Goal: Task Accomplishment & Management: Use online tool/utility

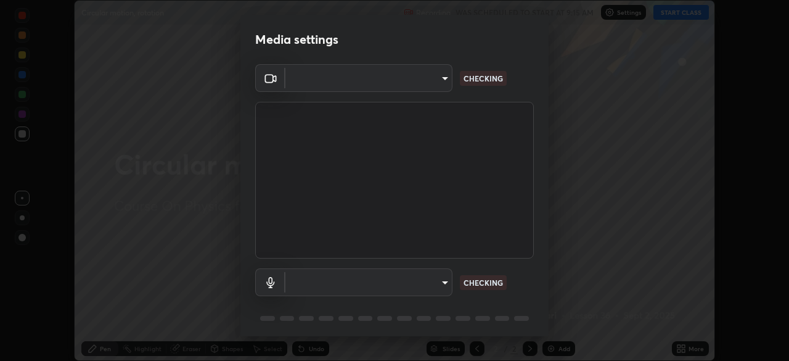
scroll to position [44, 0]
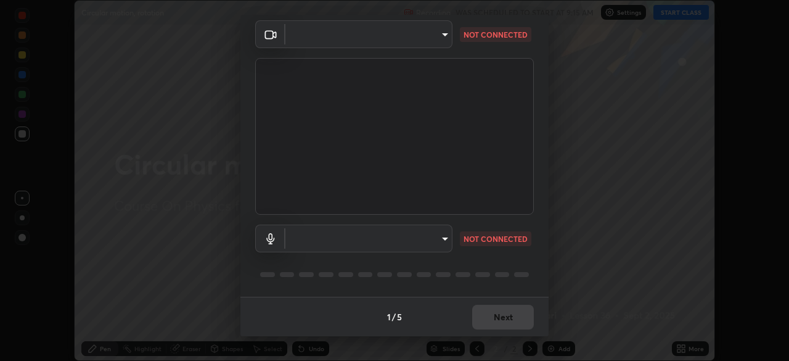
type input "846d0ba8f5080ab81b5b071cdfefeec17a04dc93fe71064fe08a1f5c66129023"
type input "default"
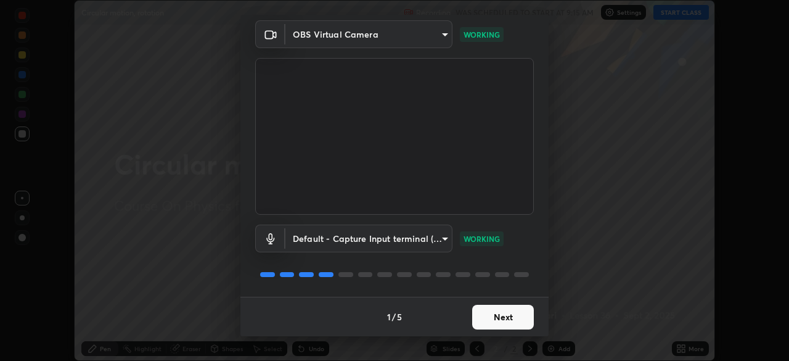
click at [491, 316] on button "Next" at bounding box center [503, 317] width 62 height 25
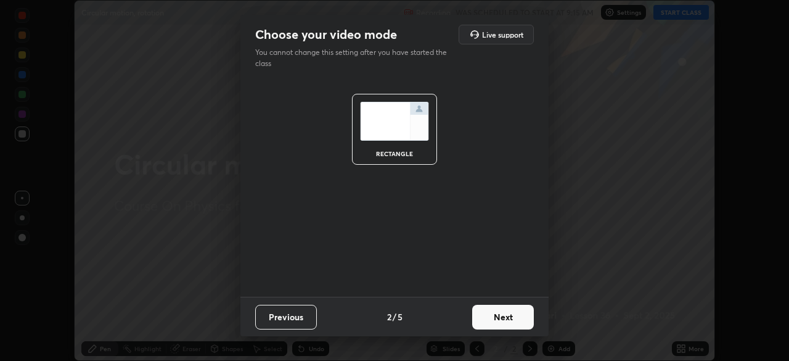
scroll to position [0, 0]
click at [491, 315] on button "Next" at bounding box center [503, 317] width 62 height 25
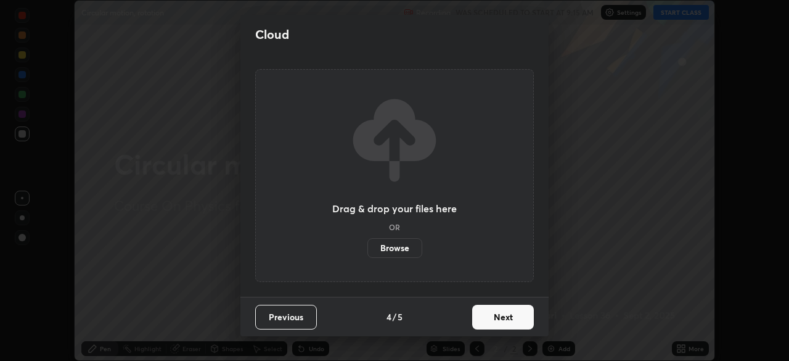
click at [492, 317] on button "Next" at bounding box center [503, 317] width 62 height 25
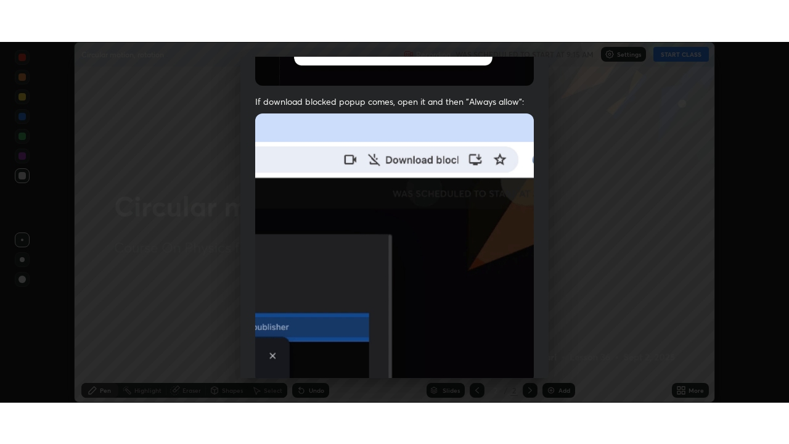
scroll to position [295, 0]
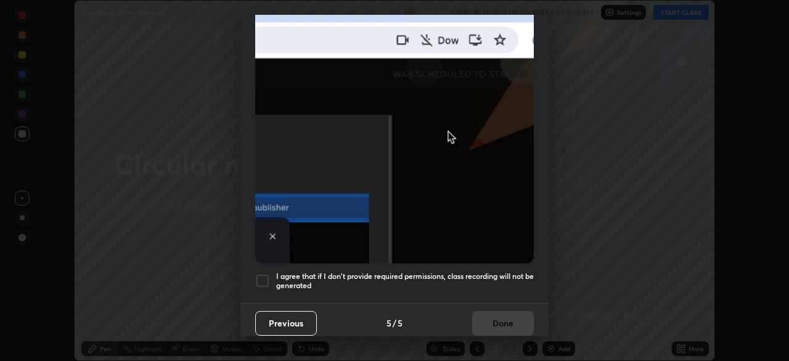
click at [263, 276] on div at bounding box center [262, 280] width 15 height 15
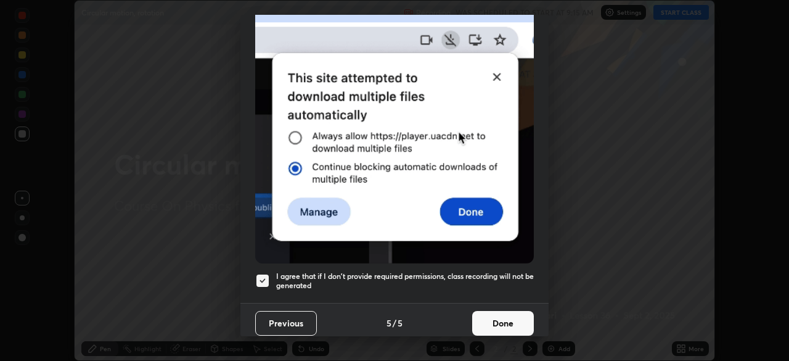
click at [490, 319] on button "Done" at bounding box center [503, 323] width 62 height 25
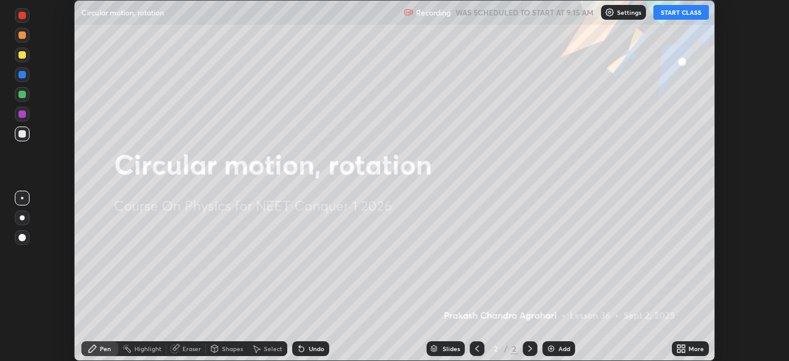
click at [689, 14] on button "START CLASS" at bounding box center [681, 12] width 55 height 15
click at [684, 351] on icon at bounding box center [683, 350] width 3 height 3
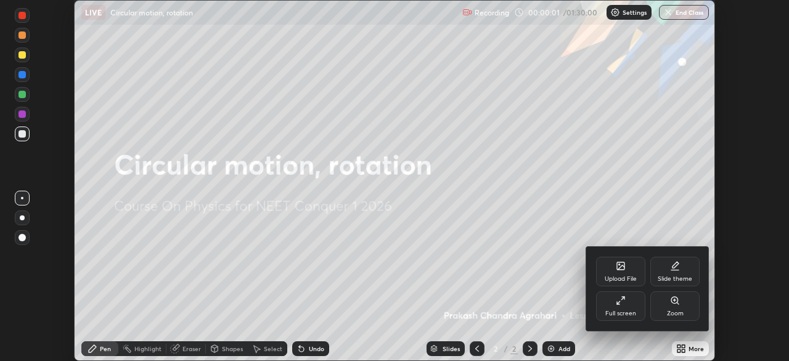
click at [633, 313] on div "Full screen" at bounding box center [620, 313] width 31 height 6
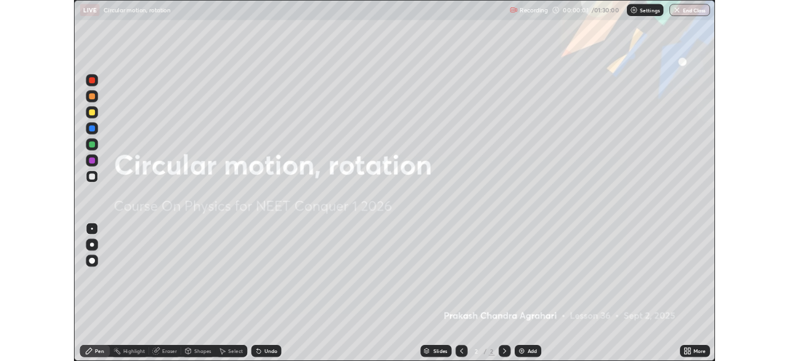
scroll to position [444, 789]
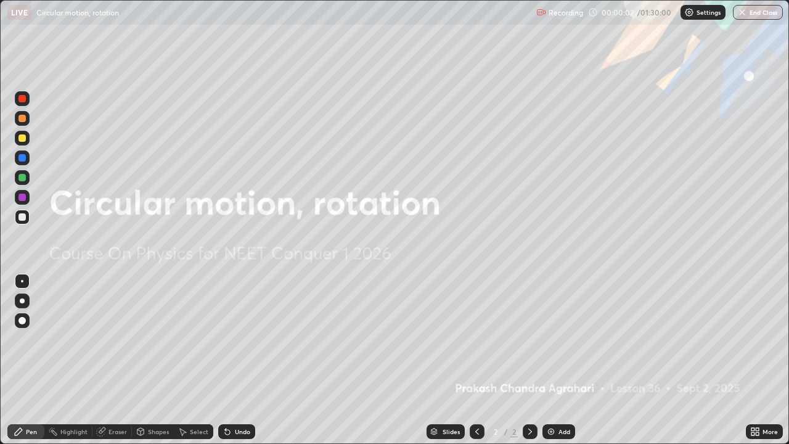
click at [555, 360] on div "Add" at bounding box center [559, 431] width 33 height 15
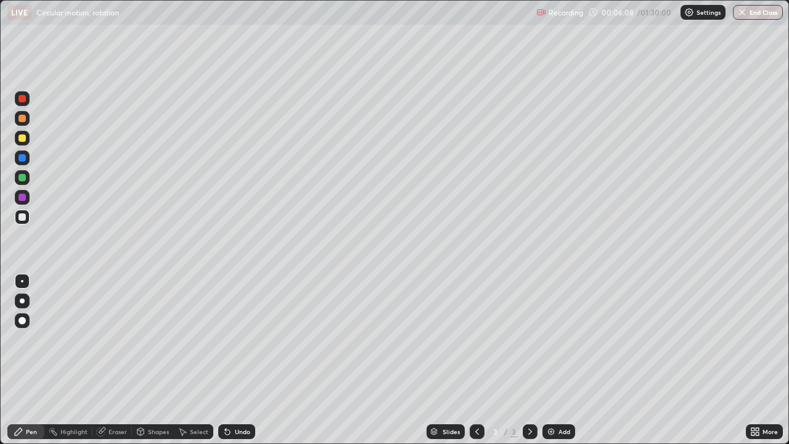
click at [754, 360] on icon at bounding box center [753, 433] width 3 height 3
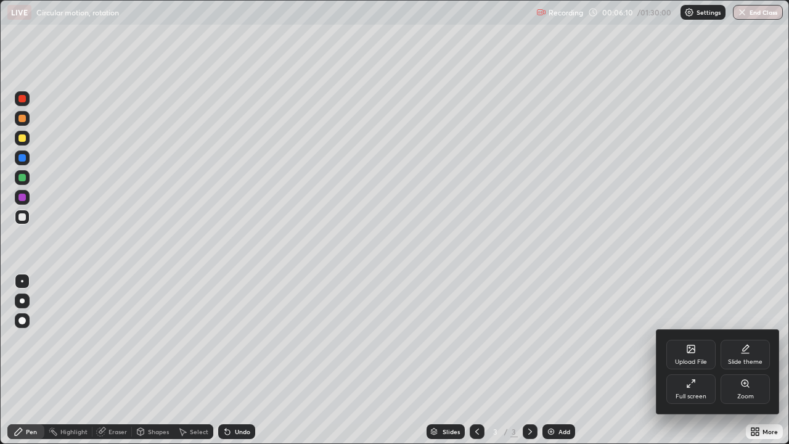
click at [687, 360] on div "Full screen" at bounding box center [690, 389] width 49 height 30
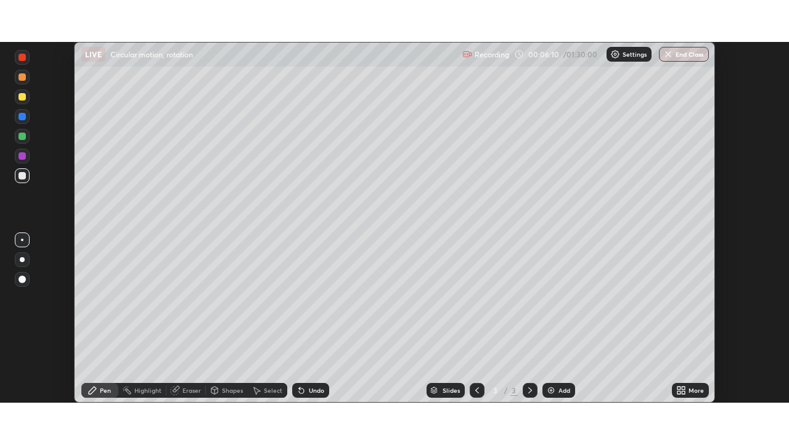
scroll to position [61292, 60863]
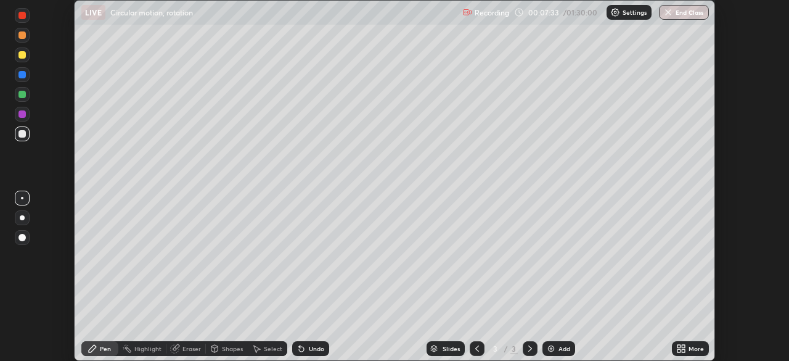
click at [685, 345] on icon at bounding box center [683, 346] width 3 height 3
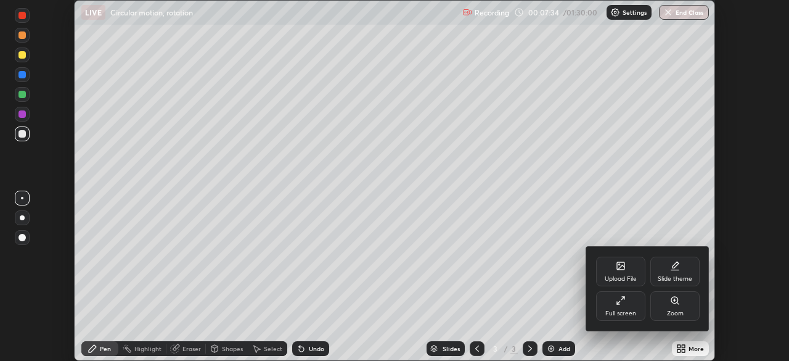
click at [625, 307] on div "Full screen" at bounding box center [620, 306] width 49 height 30
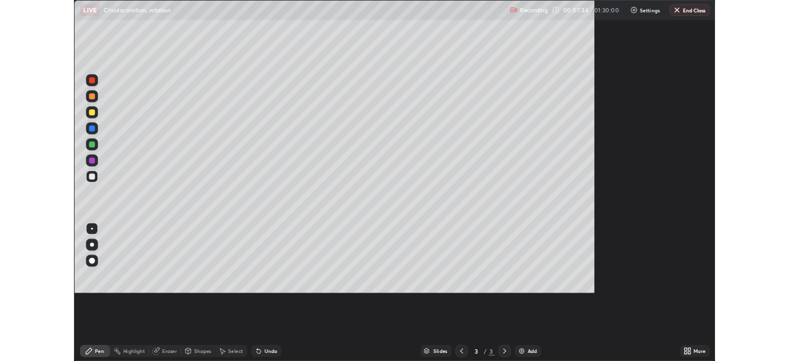
scroll to position [444, 789]
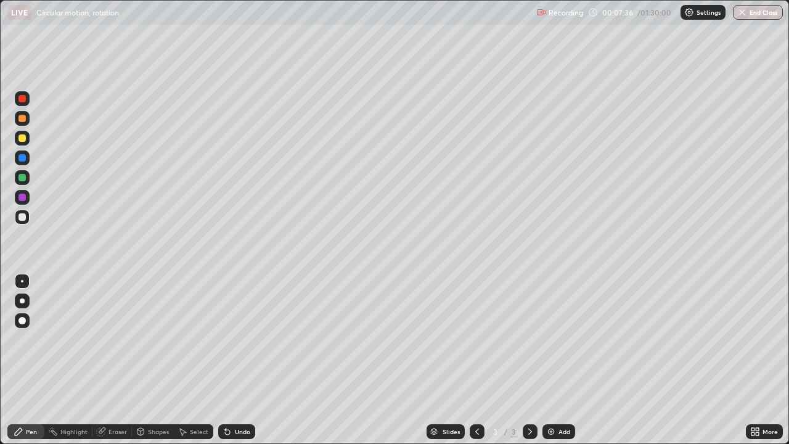
click at [754, 360] on icon at bounding box center [755, 432] width 10 height 10
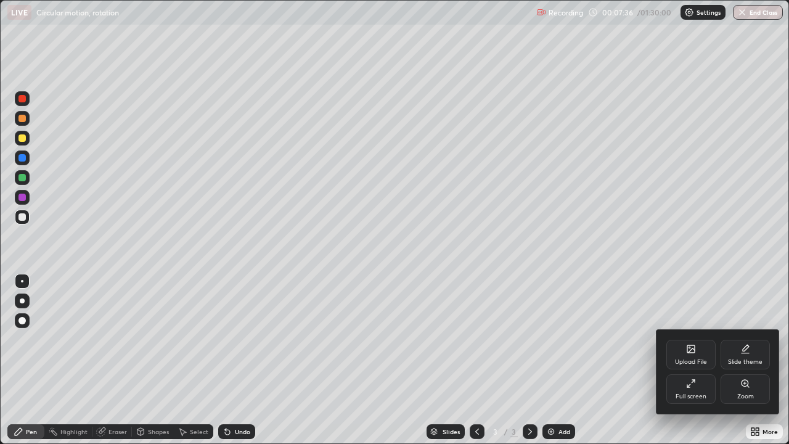
click at [689, 356] on div "Upload File" at bounding box center [690, 355] width 49 height 30
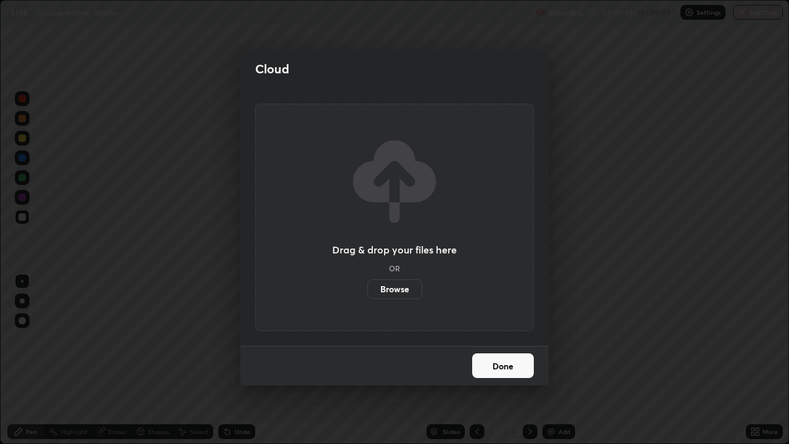
click at [411, 285] on label "Browse" at bounding box center [394, 289] width 55 height 20
click at [367, 285] on input "Browse" at bounding box center [367, 289] width 0 height 20
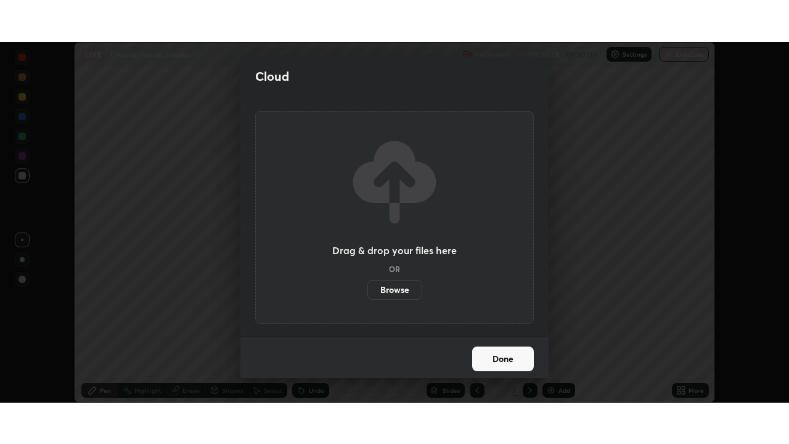
scroll to position [61292, 60863]
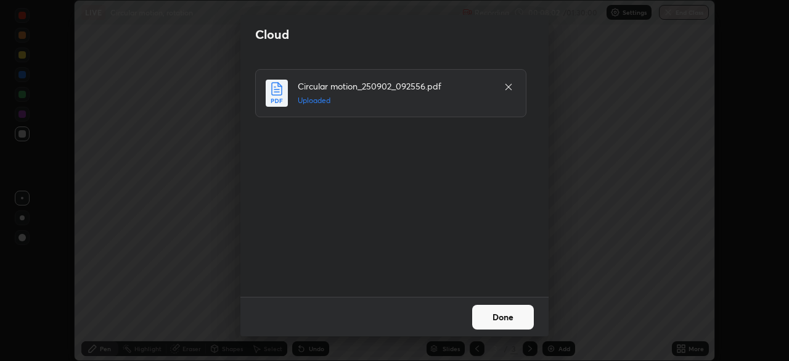
click at [506, 314] on button "Done" at bounding box center [503, 317] width 62 height 25
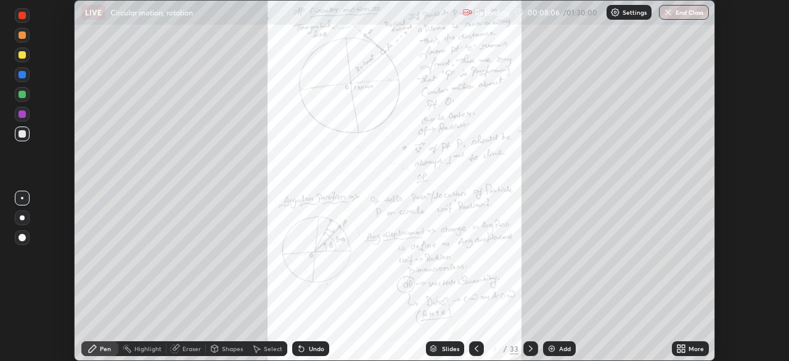
click at [678, 346] on icon at bounding box center [679, 346] width 3 height 3
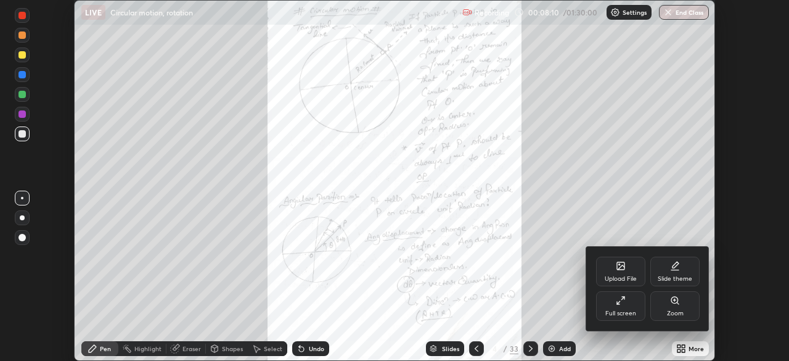
click at [618, 306] on div "Full screen" at bounding box center [620, 306] width 49 height 30
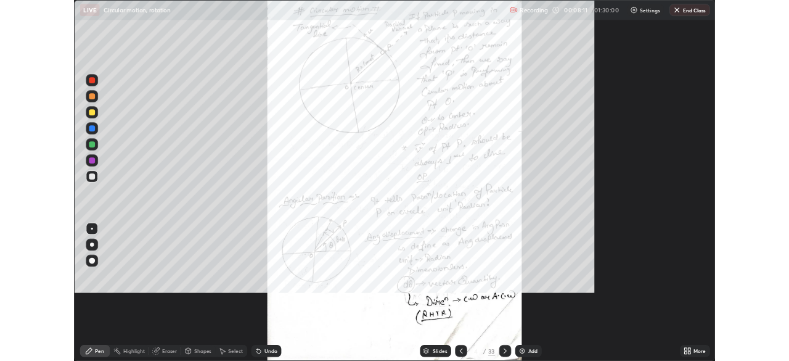
scroll to position [444, 789]
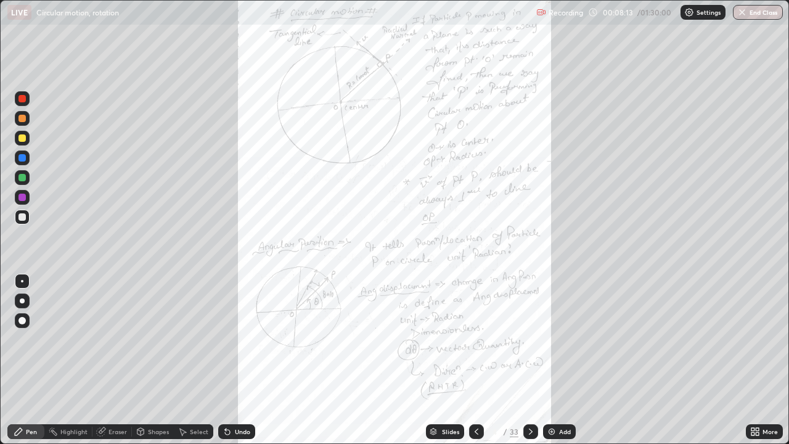
click at [528, 360] on icon at bounding box center [531, 432] width 10 height 10
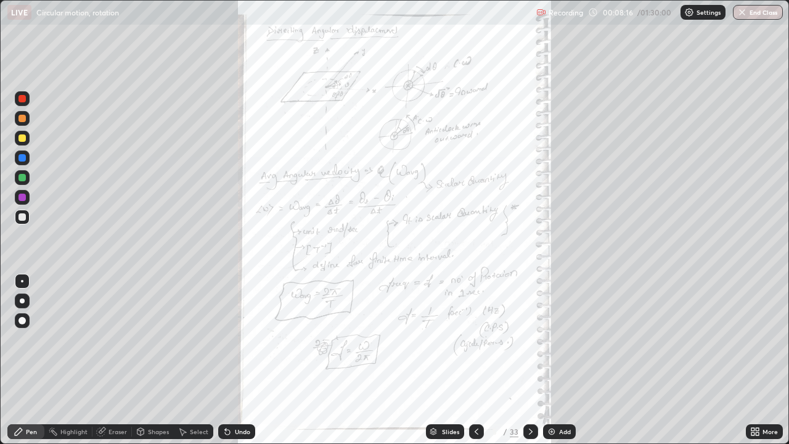
click at [530, 360] on icon at bounding box center [531, 432] width 10 height 10
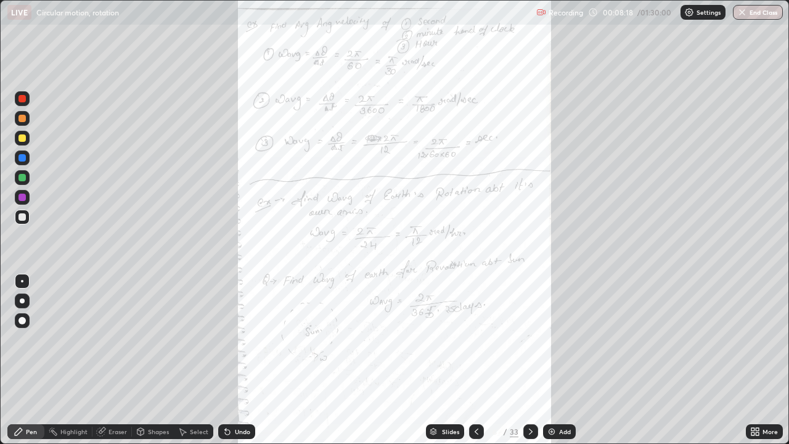
click at [527, 360] on icon at bounding box center [531, 432] width 10 height 10
click at [529, 360] on icon at bounding box center [531, 432] width 10 height 10
click at [530, 360] on icon at bounding box center [531, 432] width 10 height 10
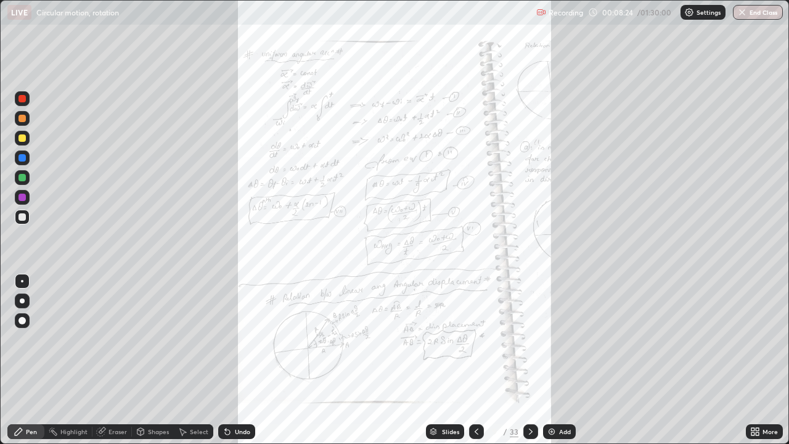
click at [474, 360] on icon at bounding box center [477, 432] width 10 height 10
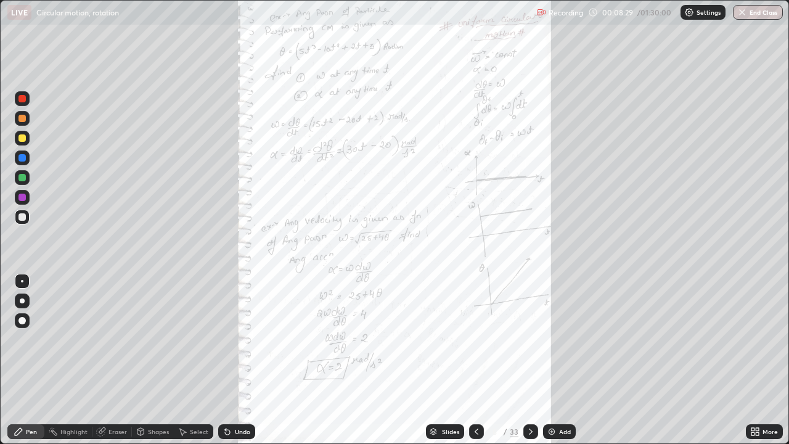
click at [753, 360] on icon at bounding box center [753, 429] width 3 height 3
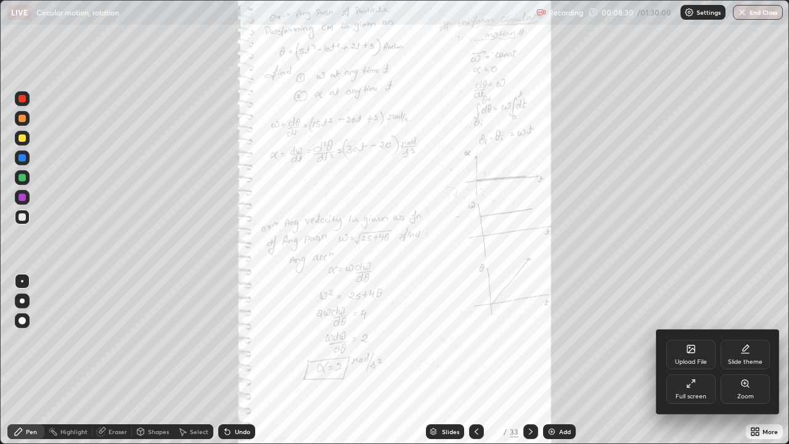
click at [698, 360] on div "Full screen" at bounding box center [690, 389] width 49 height 30
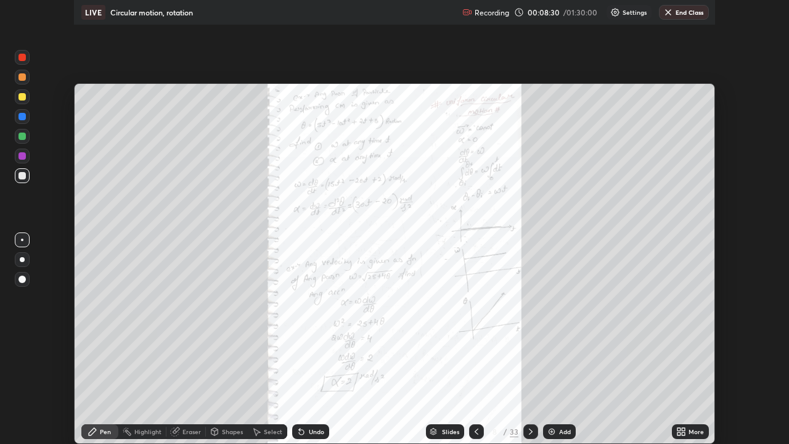
scroll to position [61292, 60863]
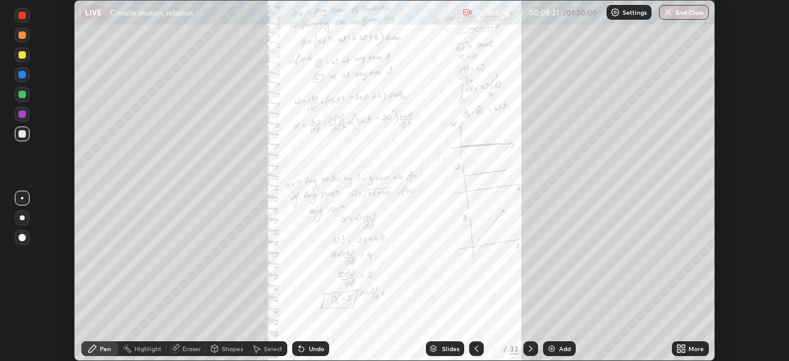
click at [691, 347] on div "More" at bounding box center [696, 348] width 15 height 6
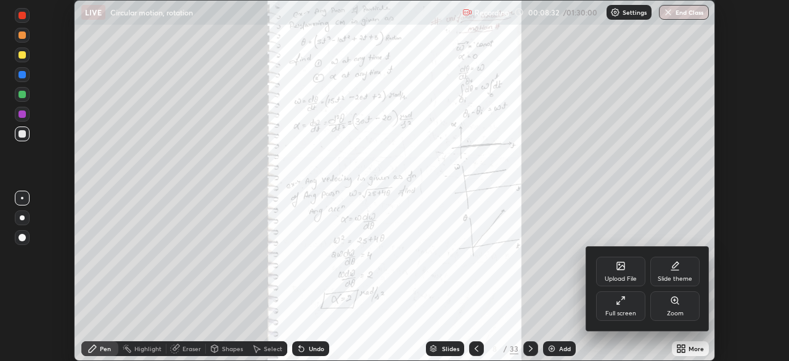
click at [632, 308] on div "Full screen" at bounding box center [620, 306] width 49 height 30
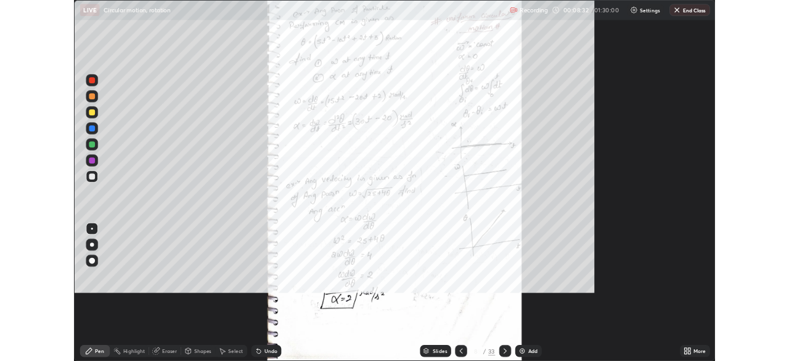
scroll to position [444, 789]
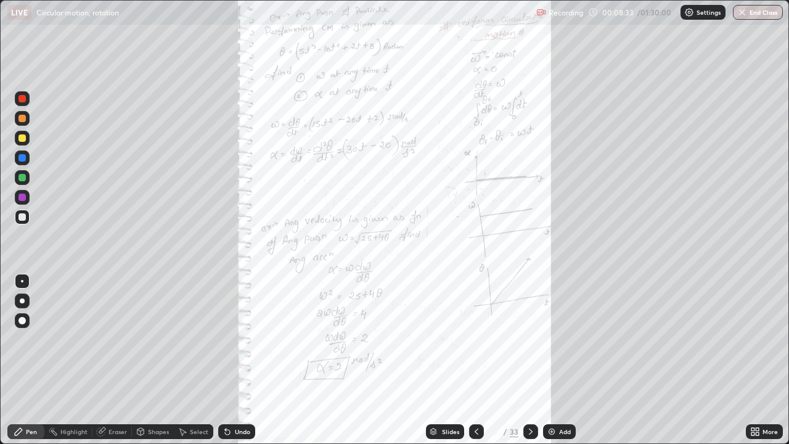
click at [753, 360] on icon at bounding box center [753, 433] width 3 height 3
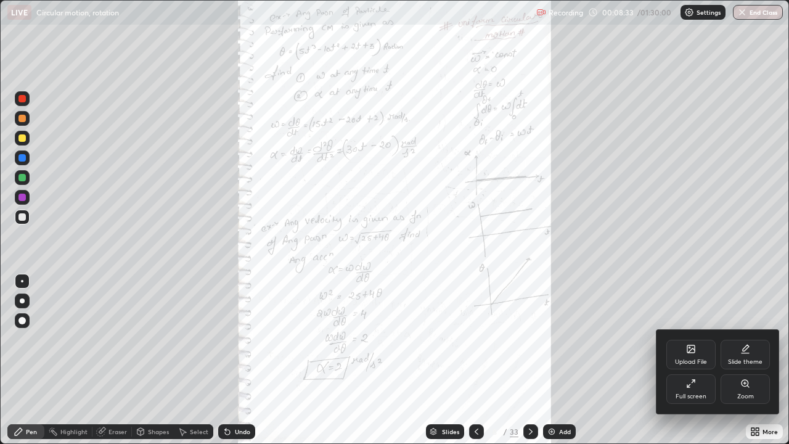
click at [740, 360] on icon at bounding box center [745, 384] width 10 height 10
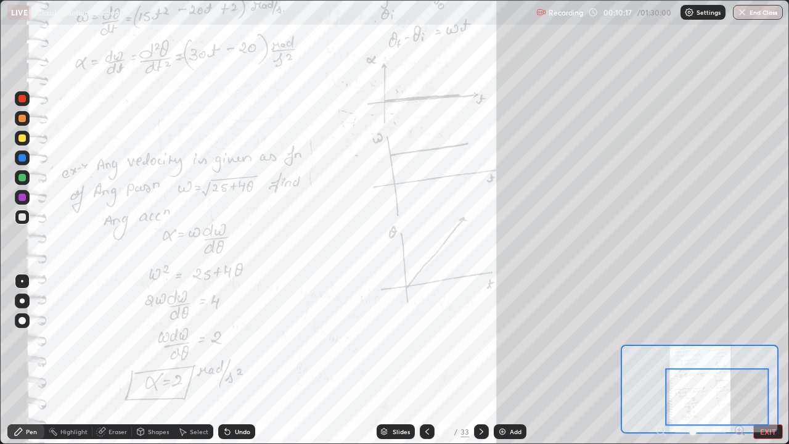
click at [477, 360] on icon at bounding box center [482, 432] width 10 height 10
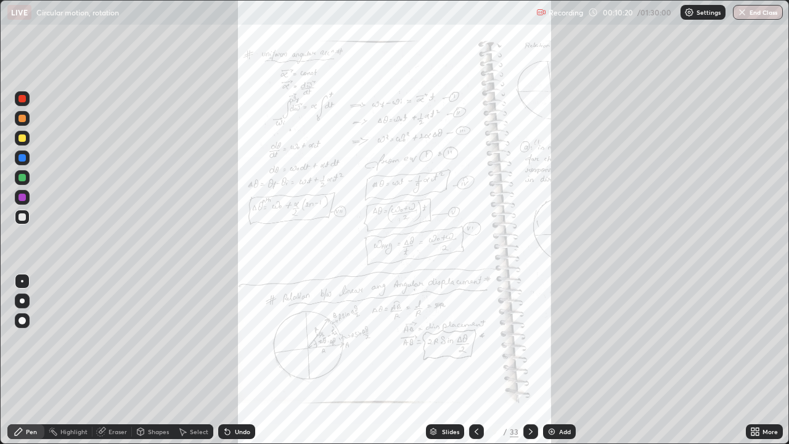
click at [753, 360] on icon at bounding box center [753, 433] width 3 height 3
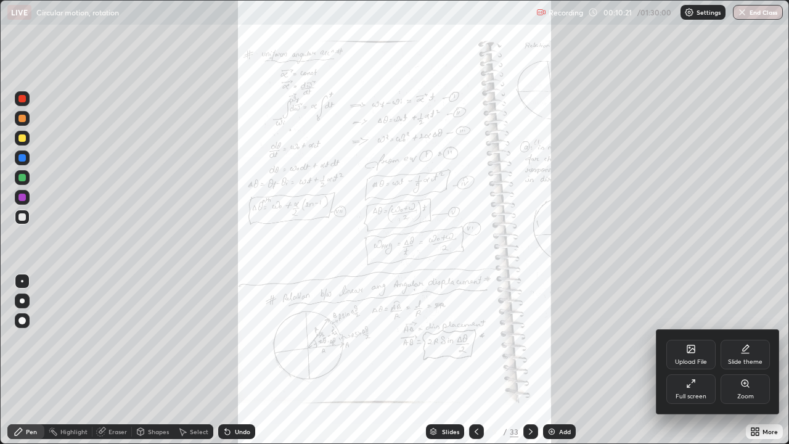
click at [743, 360] on div "Zoom" at bounding box center [745, 396] width 17 height 6
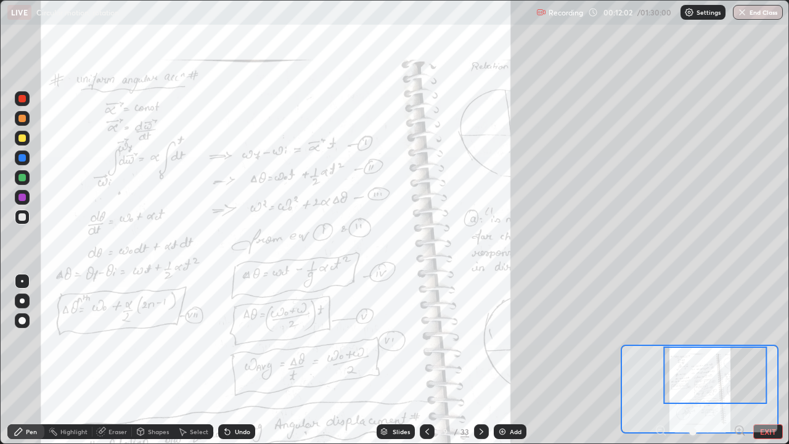
click at [156, 360] on div "Shapes" at bounding box center [158, 431] width 21 height 6
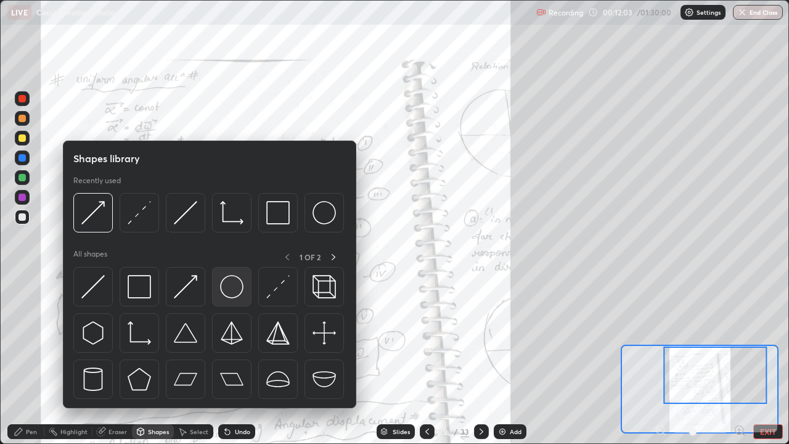
click at [223, 293] on img at bounding box center [231, 286] width 23 height 23
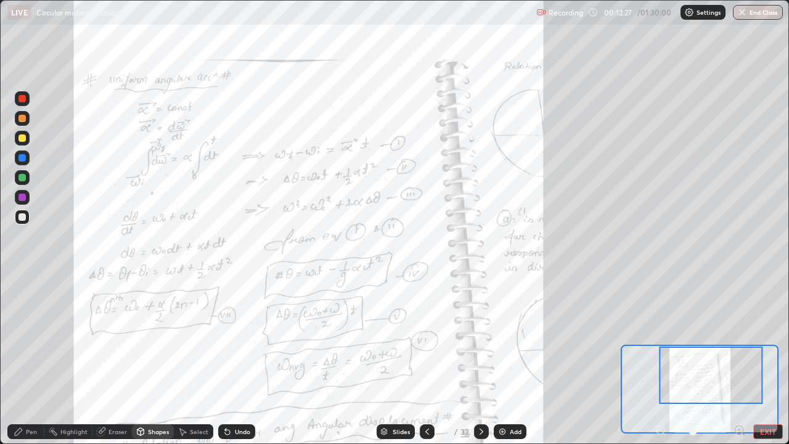
click at [25, 360] on div "Pen" at bounding box center [25, 431] width 37 height 15
click at [19, 174] on div at bounding box center [21, 177] width 7 height 7
click at [114, 360] on div "Eraser" at bounding box center [118, 431] width 18 height 6
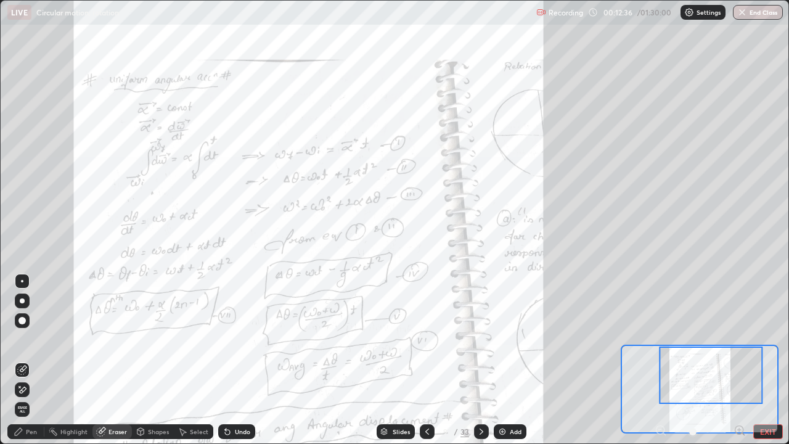
click at [23, 360] on icon at bounding box center [19, 432] width 10 height 10
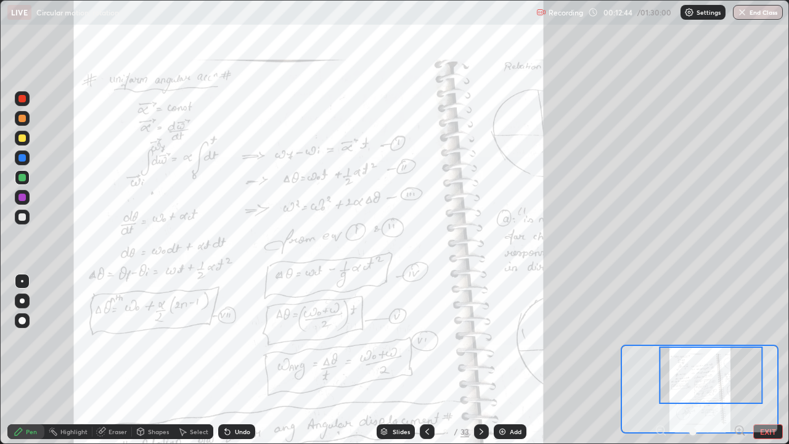
click at [194, 360] on div "Select" at bounding box center [199, 431] width 18 height 6
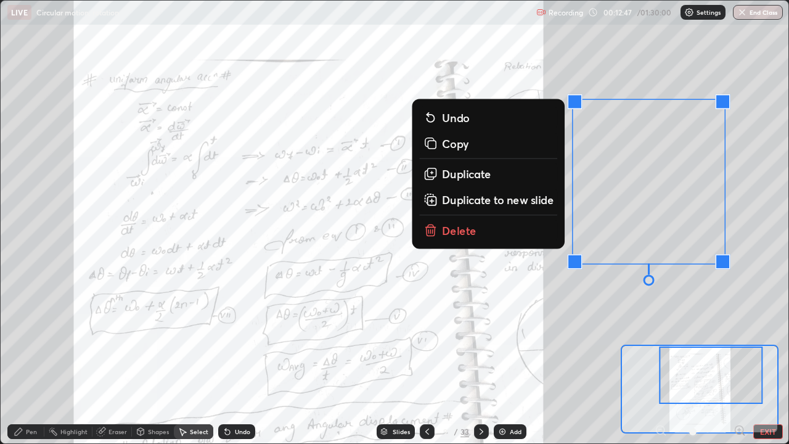
click at [607, 299] on div "0 ° Undo Copy Duplicate Duplicate to new slide Delete" at bounding box center [309, 331] width 1182 height 664
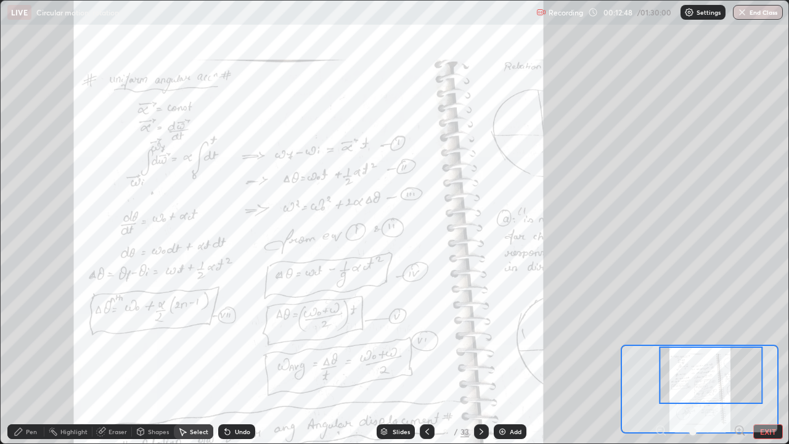
click at [37, 360] on div "Pen" at bounding box center [25, 431] width 37 height 15
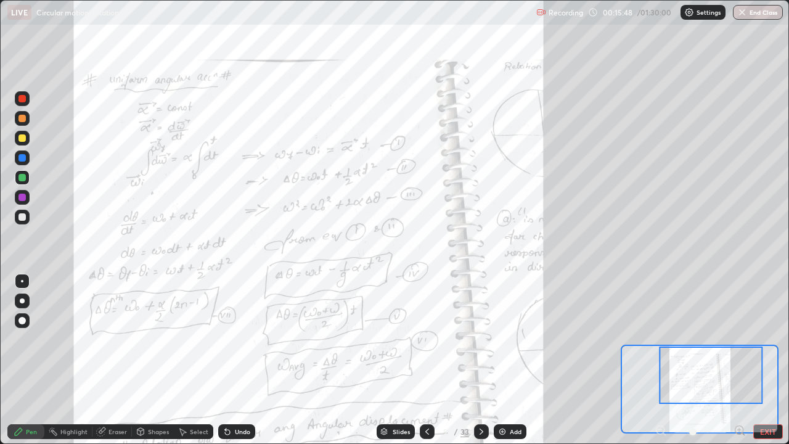
click at [150, 360] on div "Shapes" at bounding box center [158, 431] width 21 height 6
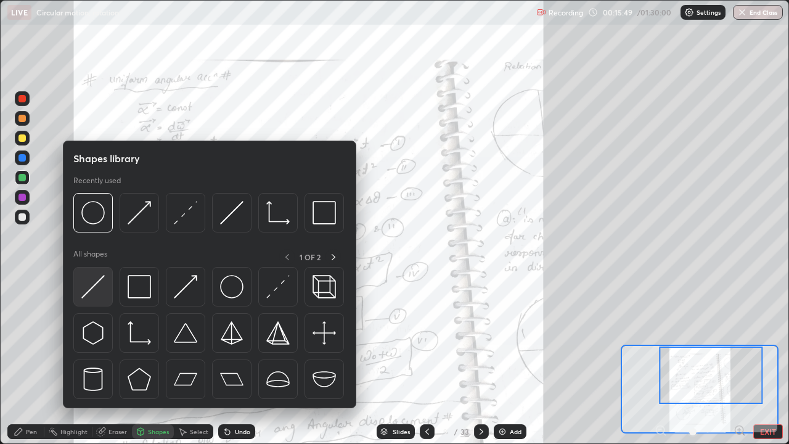
click at [102, 289] on img at bounding box center [92, 286] width 23 height 23
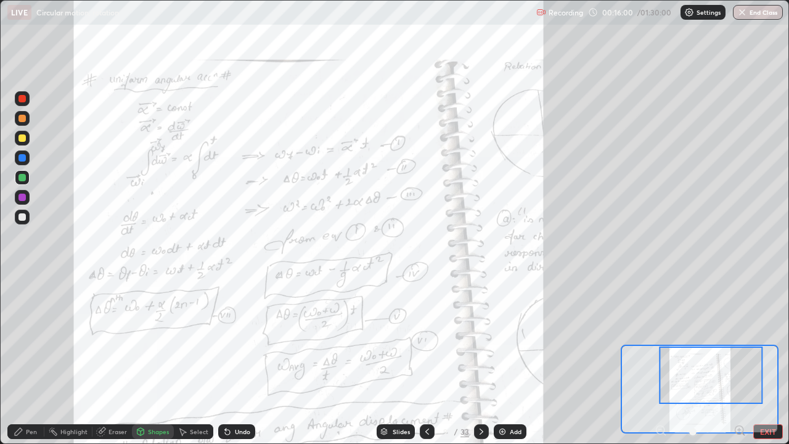
click at [242, 360] on div "Undo" at bounding box center [242, 431] width 15 height 6
click at [23, 141] on div at bounding box center [21, 137] width 7 height 7
click at [148, 360] on div "Shapes" at bounding box center [158, 431] width 21 height 6
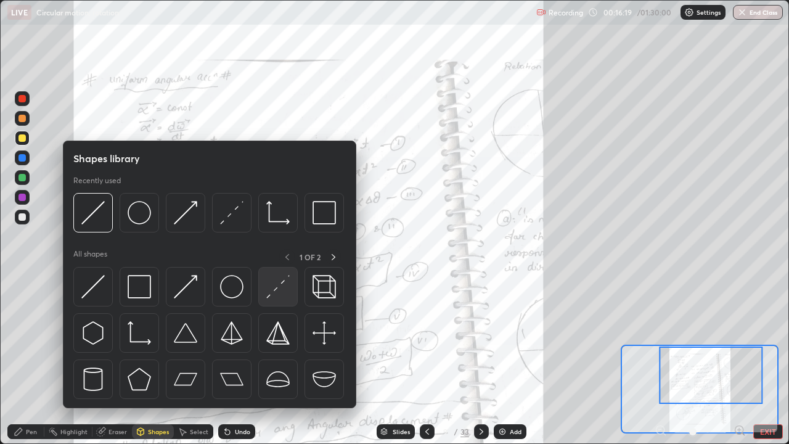
click at [270, 292] on img at bounding box center [277, 286] width 23 height 23
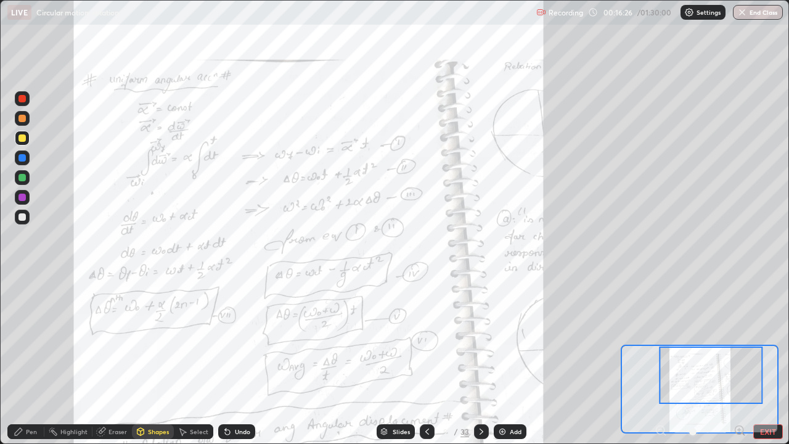
click at [28, 360] on div "Pen" at bounding box center [31, 431] width 11 height 6
click at [660, 360] on div at bounding box center [700, 431] width 91 height 15
click at [661, 360] on div at bounding box center [700, 431] width 91 height 15
click at [660, 360] on div at bounding box center [700, 431] width 91 height 15
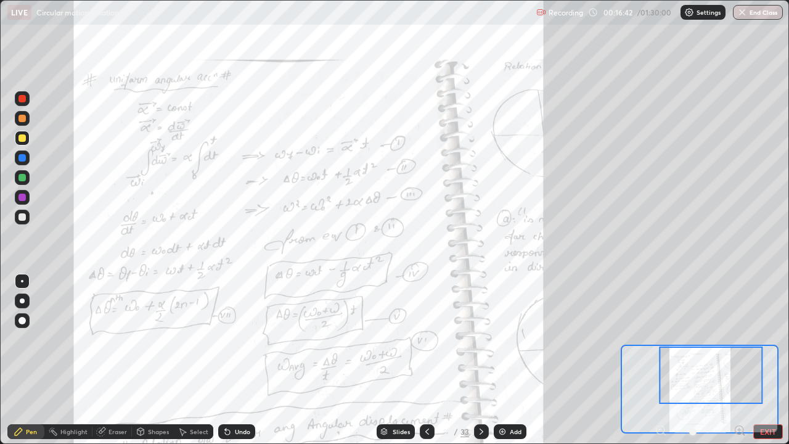
click at [662, 360] on div at bounding box center [700, 431] width 91 height 15
click at [660, 360] on div at bounding box center [700, 431] width 91 height 15
click at [665, 360] on div at bounding box center [700, 431] width 91 height 15
click at [701, 360] on div "Pen Highlight Eraser Shapes Select Undo Slides 9 / 33 Add EXIT" at bounding box center [394, 431] width 789 height 25
click at [755, 360] on button "EXIT" at bounding box center [768, 431] width 30 height 15
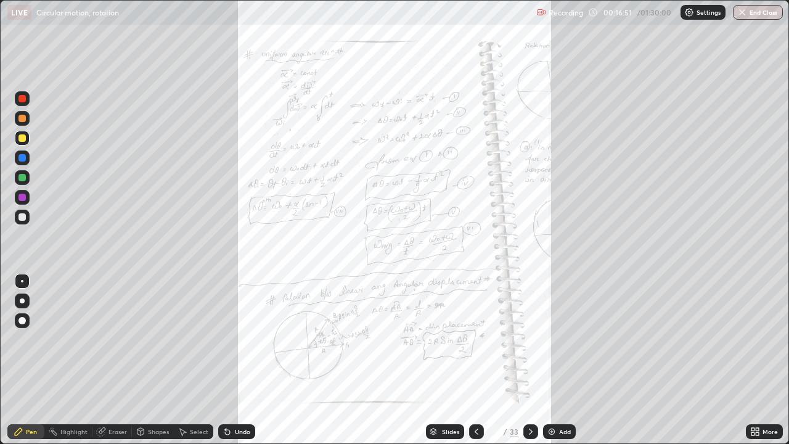
click at [751, 360] on icon at bounding box center [755, 432] width 10 height 10
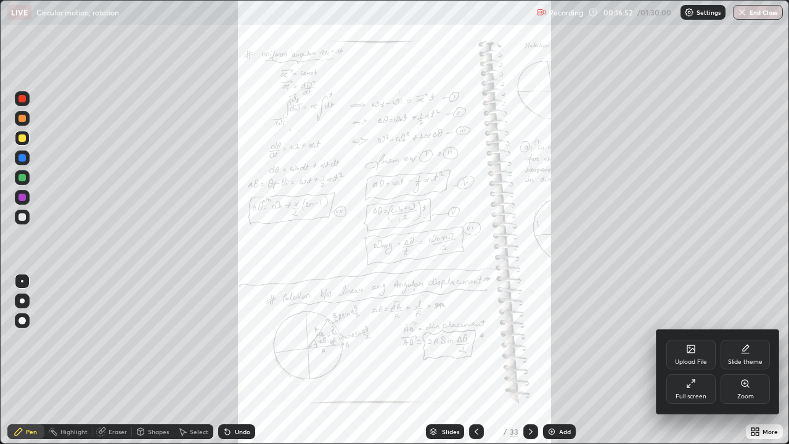
click at [743, 360] on icon at bounding box center [745, 384] width 10 height 10
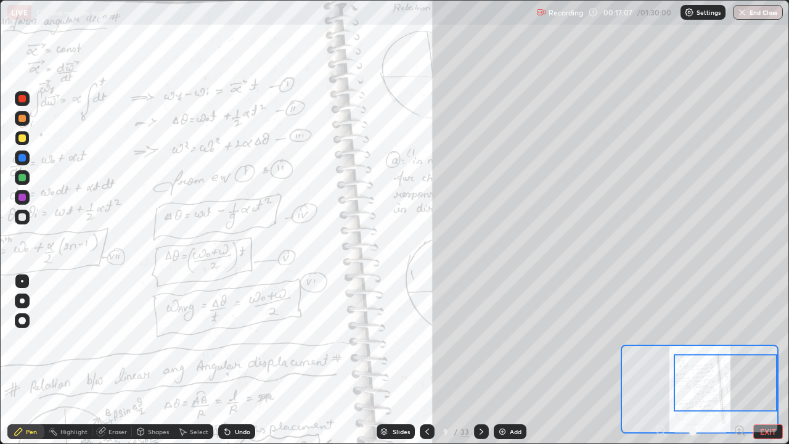
click at [235, 360] on div "Undo" at bounding box center [242, 431] width 15 height 6
click at [116, 360] on div "Eraser" at bounding box center [118, 431] width 18 height 6
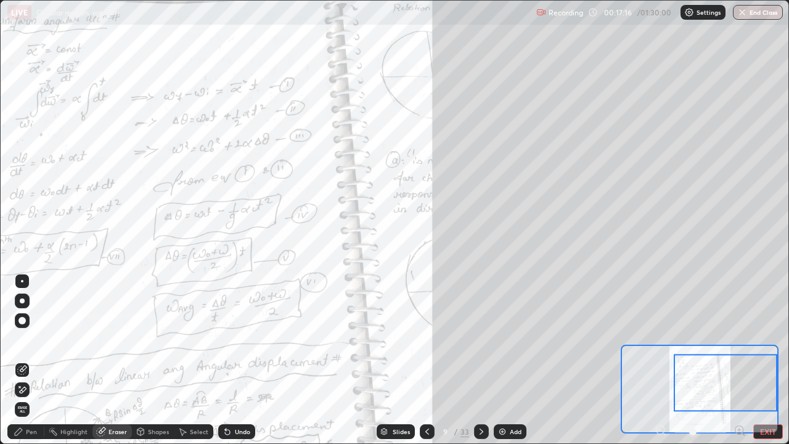
click at [18, 360] on icon at bounding box center [18, 431] width 7 height 7
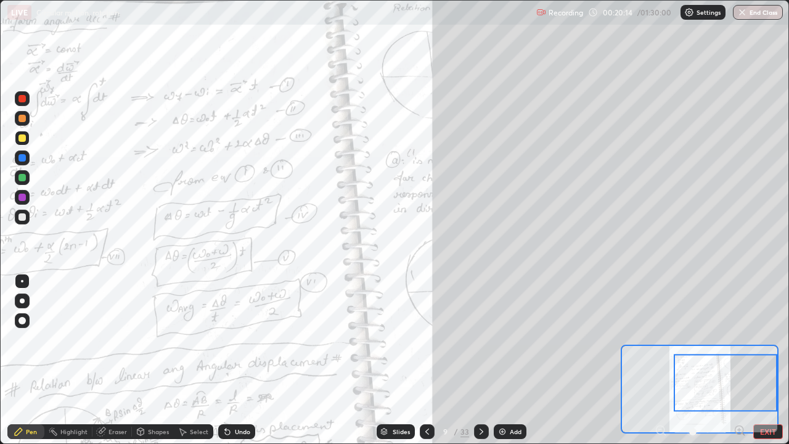
click at [111, 360] on div "Eraser" at bounding box center [118, 431] width 18 height 6
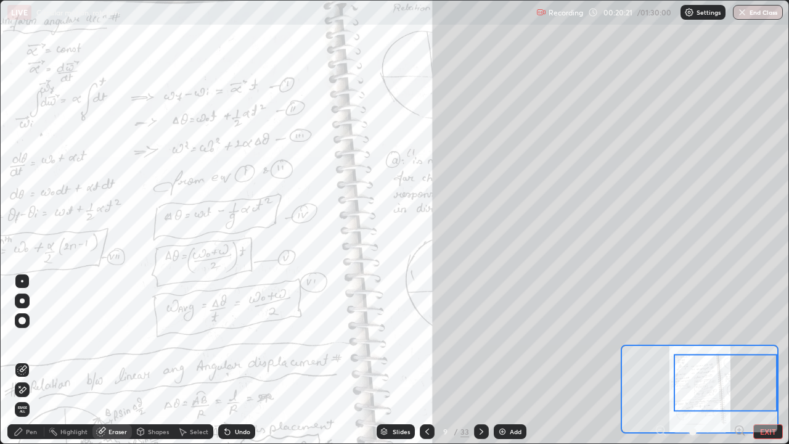
click at [29, 360] on div "Pen" at bounding box center [25, 431] width 37 height 15
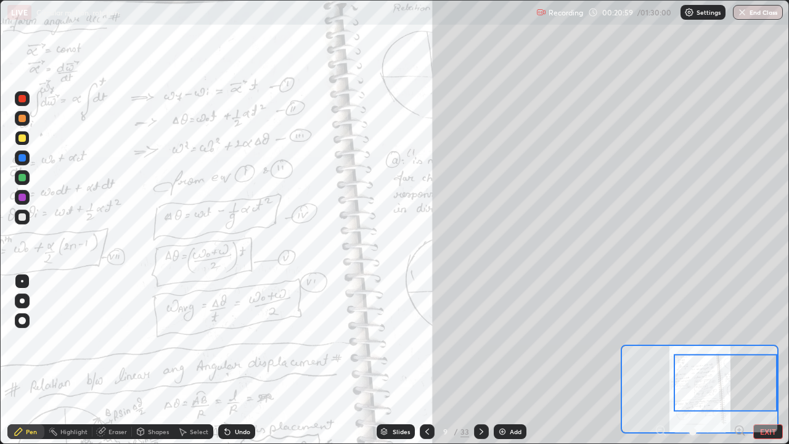
click at [230, 360] on icon at bounding box center [228, 432] width 10 height 10
click at [232, 360] on div "Undo" at bounding box center [236, 431] width 37 height 15
click at [22, 202] on div at bounding box center [22, 197] width 15 height 15
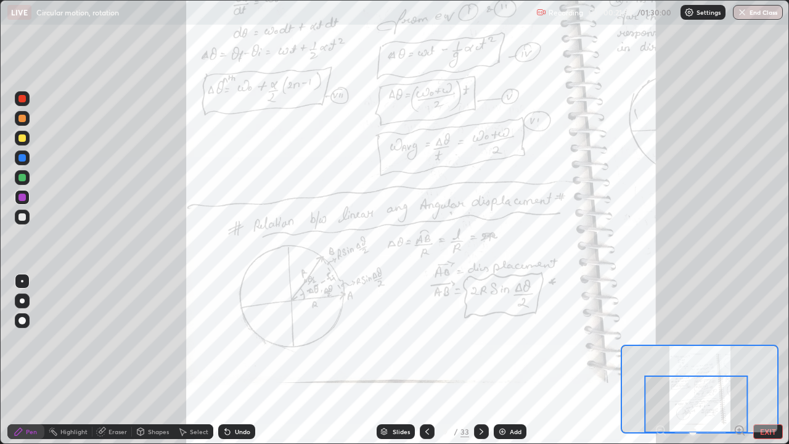
click at [478, 360] on icon at bounding box center [482, 432] width 10 height 10
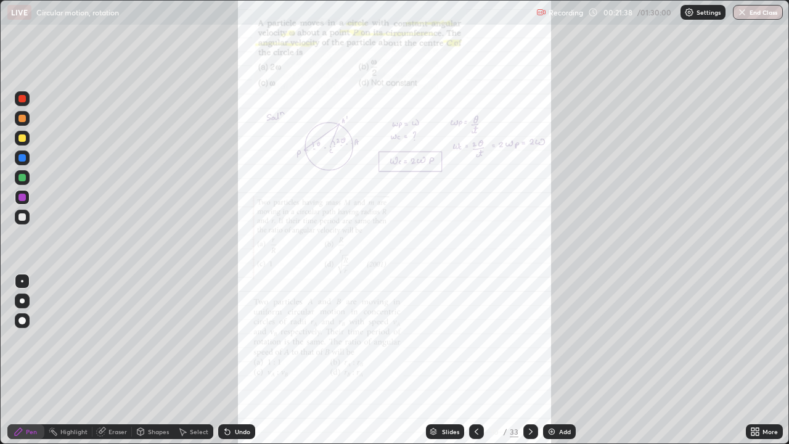
click at [751, 360] on icon at bounding box center [755, 432] width 10 height 10
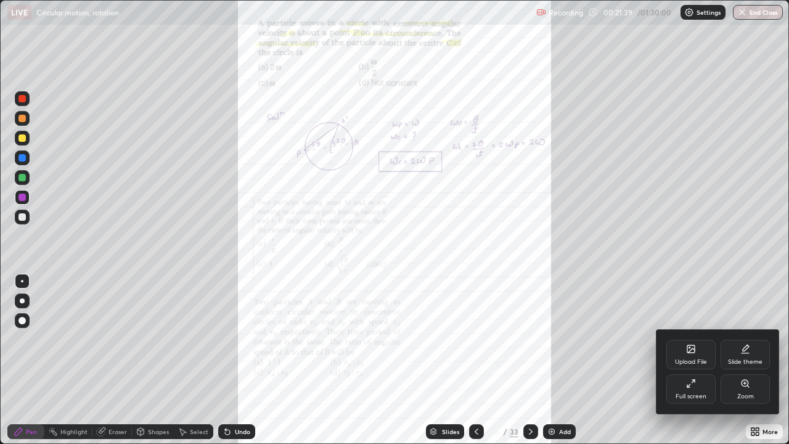
click at [741, 360] on div "Zoom" at bounding box center [745, 389] width 49 height 30
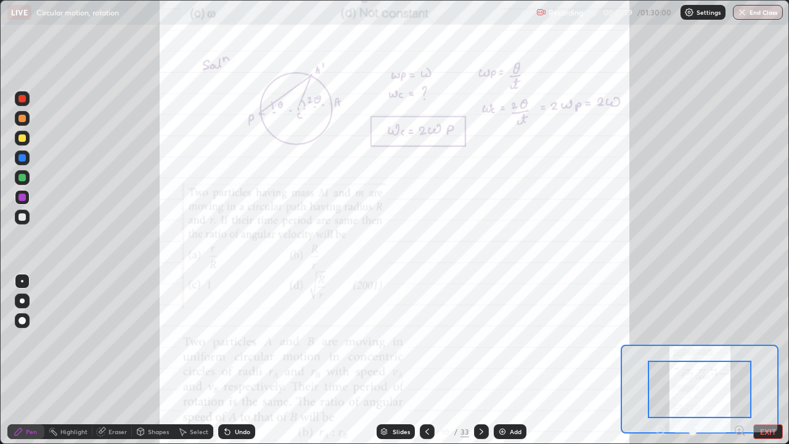
click at [739, 360] on icon at bounding box center [739, 430] width 3 height 0
click at [739, 360] on icon at bounding box center [739, 429] width 0 height 3
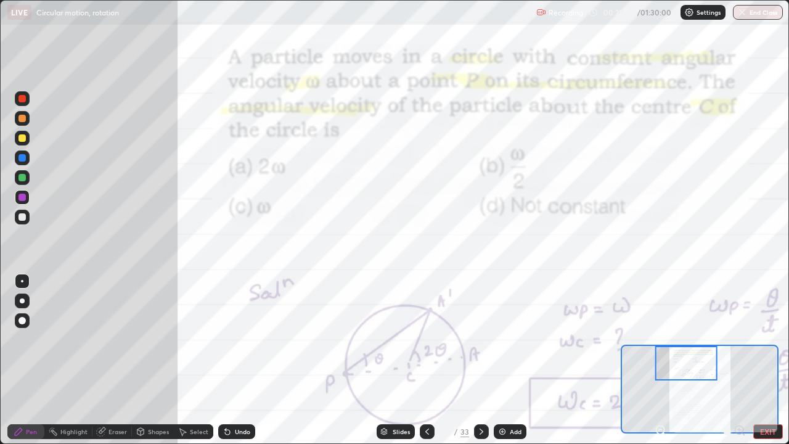
click at [24, 219] on div at bounding box center [21, 216] width 7 height 7
click at [24, 322] on div at bounding box center [21, 320] width 7 height 7
click at [121, 360] on div "Eraser" at bounding box center [118, 431] width 18 height 6
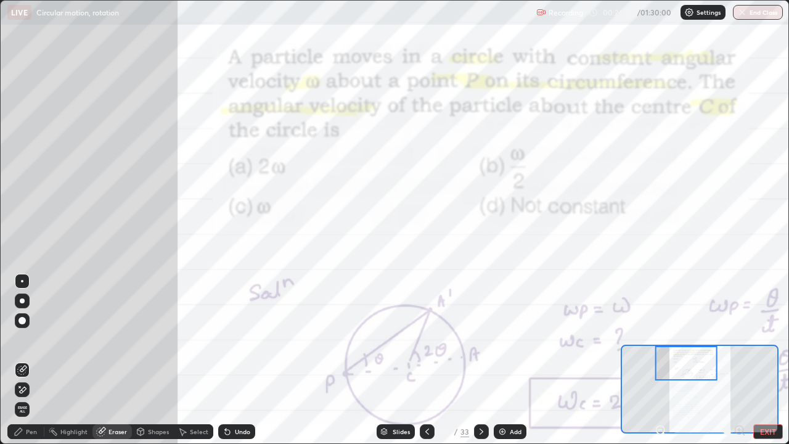
click at [25, 360] on icon at bounding box center [22, 390] width 10 height 10
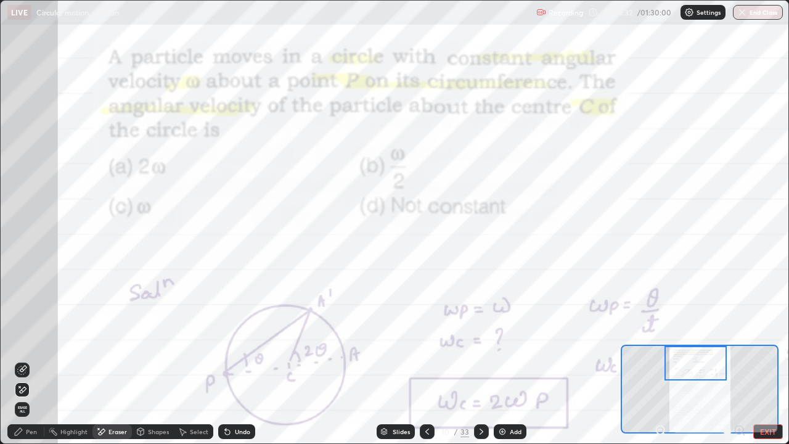
click at [663, 360] on icon at bounding box center [661, 430] width 12 height 12
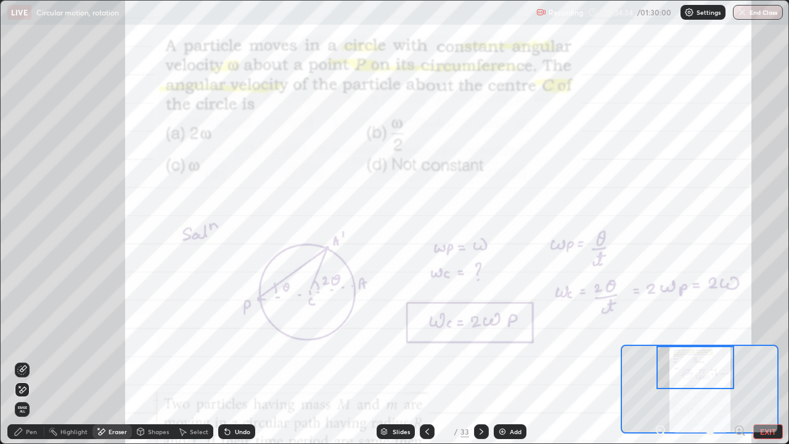
click at [27, 360] on div "Pen" at bounding box center [31, 431] width 11 height 6
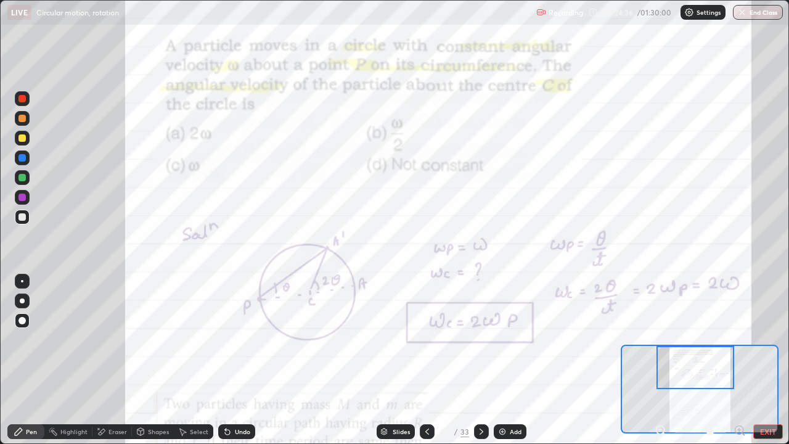
click at [22, 179] on div at bounding box center [21, 177] width 7 height 7
click at [115, 360] on div "Eraser" at bounding box center [118, 431] width 18 height 6
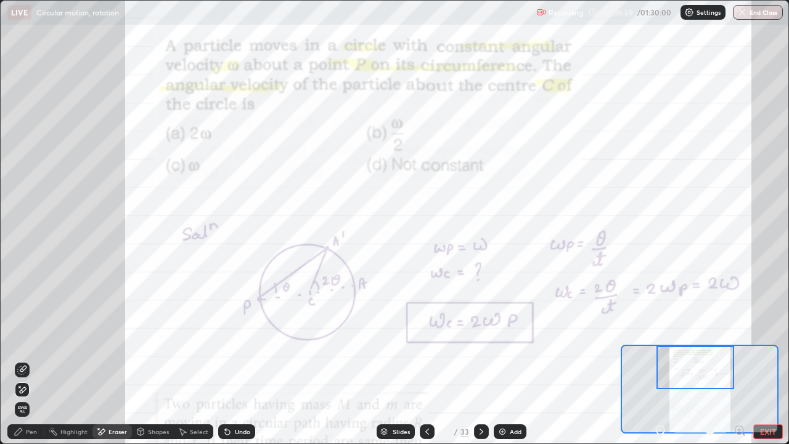
click at [660, 360] on icon at bounding box center [660, 430] width 3 height 0
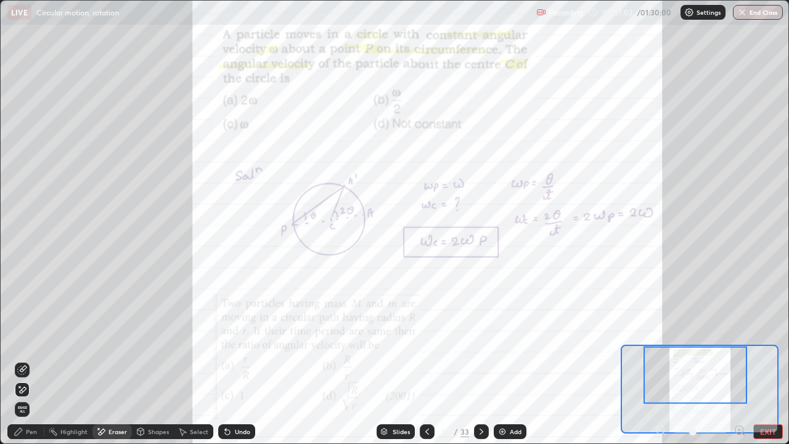
click at [30, 360] on div "Pen" at bounding box center [31, 431] width 11 height 6
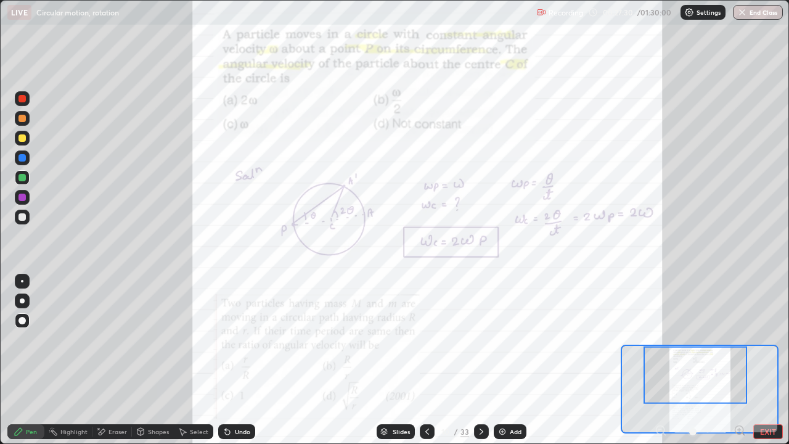
click at [117, 360] on div "Eraser" at bounding box center [118, 431] width 18 height 6
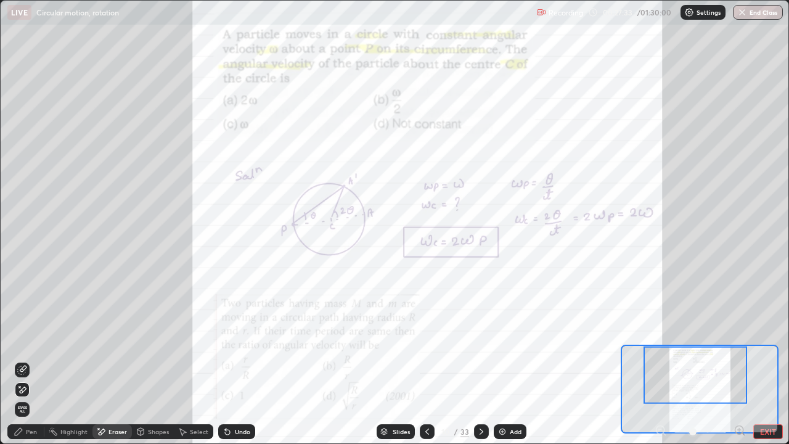
click at [28, 360] on div "Pen" at bounding box center [31, 431] width 11 height 6
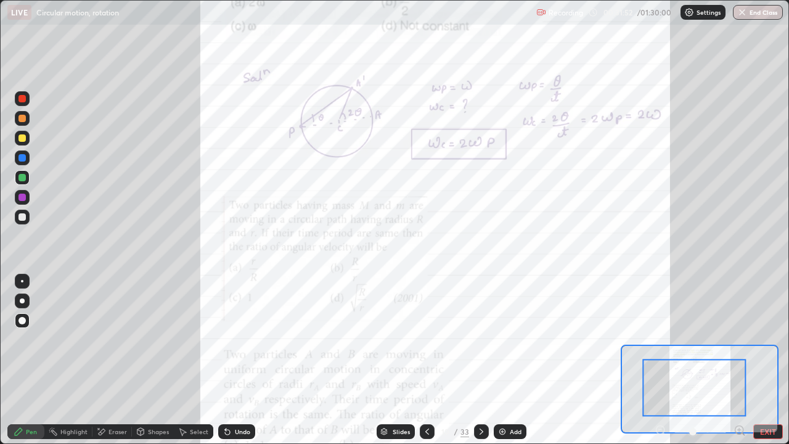
click at [739, 360] on icon at bounding box center [739, 430] width 3 height 0
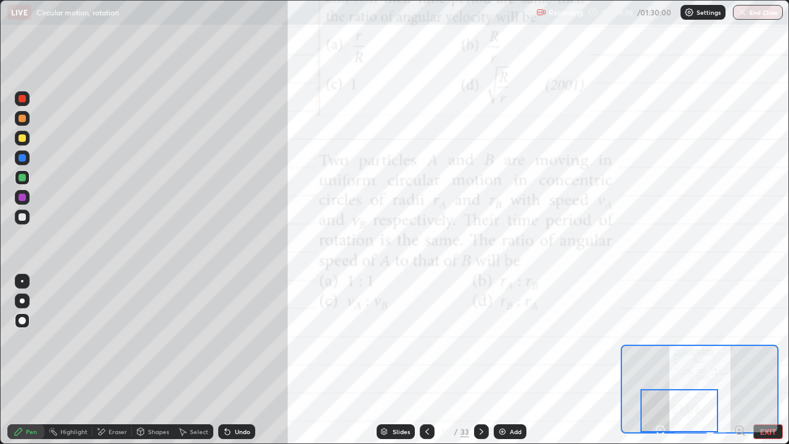
click at [480, 360] on icon at bounding box center [482, 432] width 10 height 10
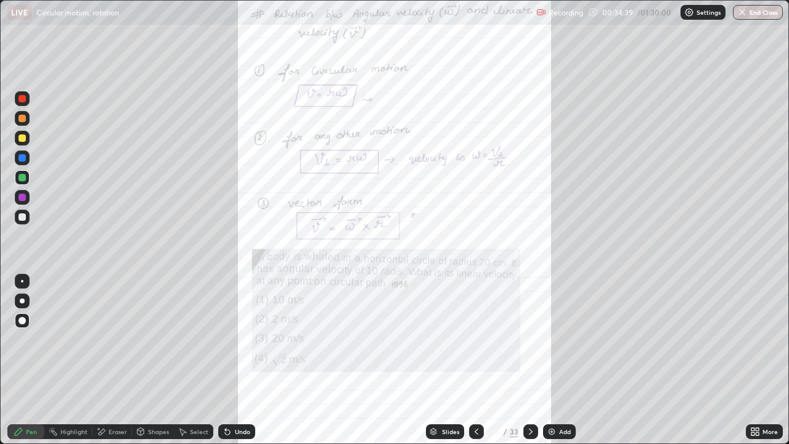
click at [755, 360] on icon at bounding box center [755, 432] width 10 height 10
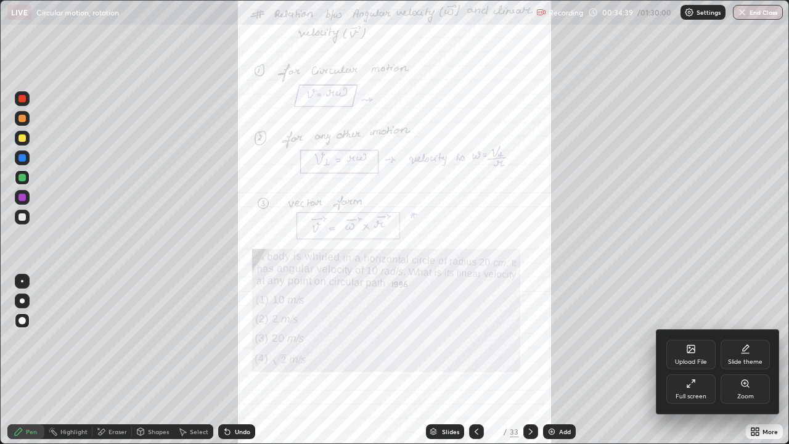
click at [740, 360] on div "Zoom" at bounding box center [745, 389] width 49 height 30
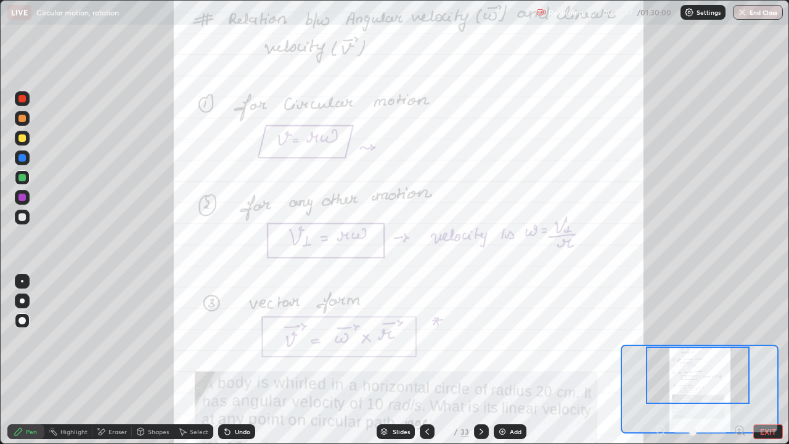
click at [428, 360] on icon at bounding box center [427, 432] width 10 height 10
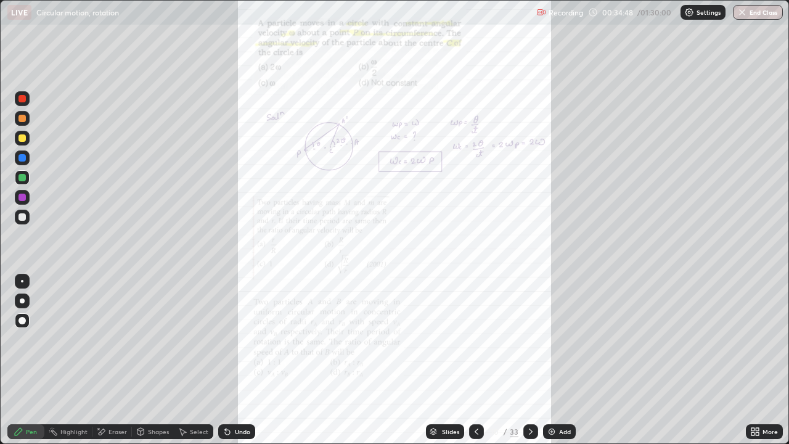
click at [475, 360] on icon at bounding box center [477, 432] width 10 height 10
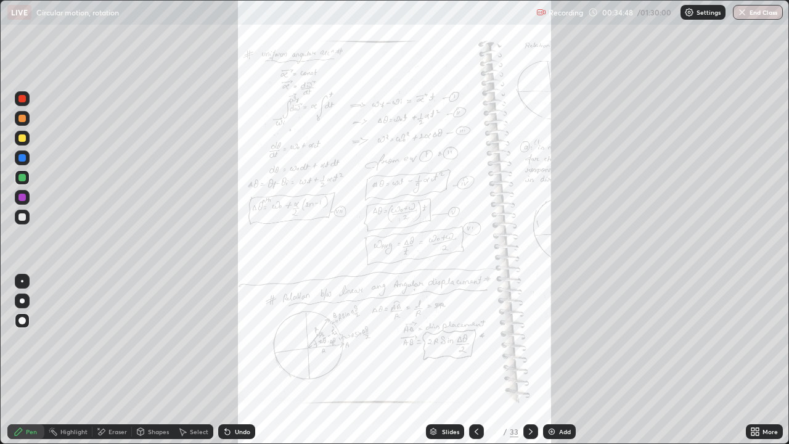
click at [475, 360] on icon at bounding box center [477, 432] width 10 height 10
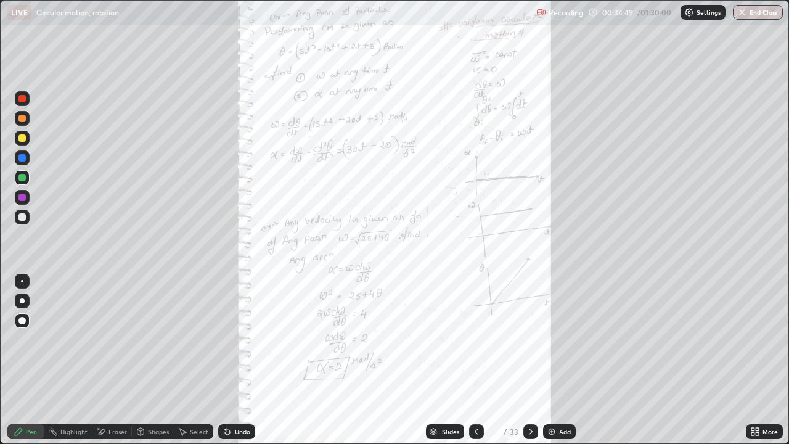
click at [472, 360] on icon at bounding box center [477, 432] width 10 height 10
click at [474, 360] on icon at bounding box center [477, 432] width 10 height 10
click at [527, 360] on icon at bounding box center [531, 432] width 10 height 10
click at [475, 360] on icon at bounding box center [477, 432] width 10 height 10
click at [477, 360] on icon at bounding box center [477, 432] width 10 height 10
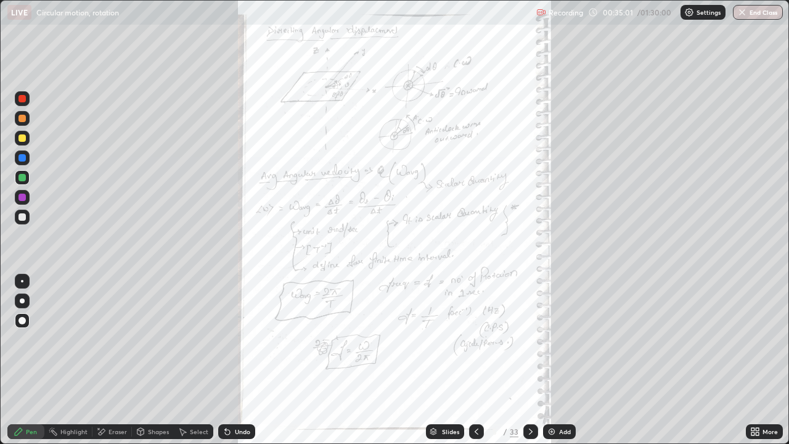
click at [475, 360] on icon at bounding box center [477, 432] width 10 height 10
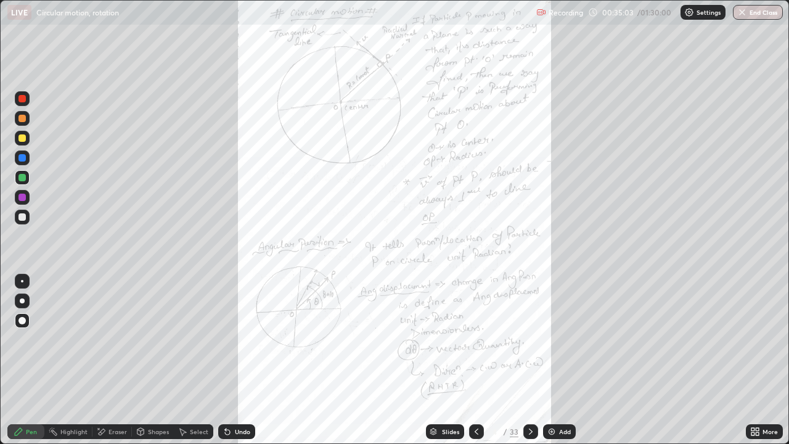
click at [523, 360] on div at bounding box center [530, 431] width 15 height 15
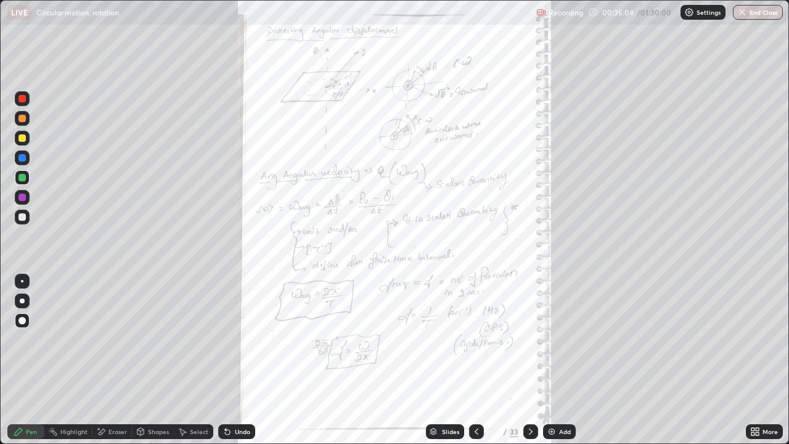
click at [523, 360] on div at bounding box center [530, 431] width 15 height 15
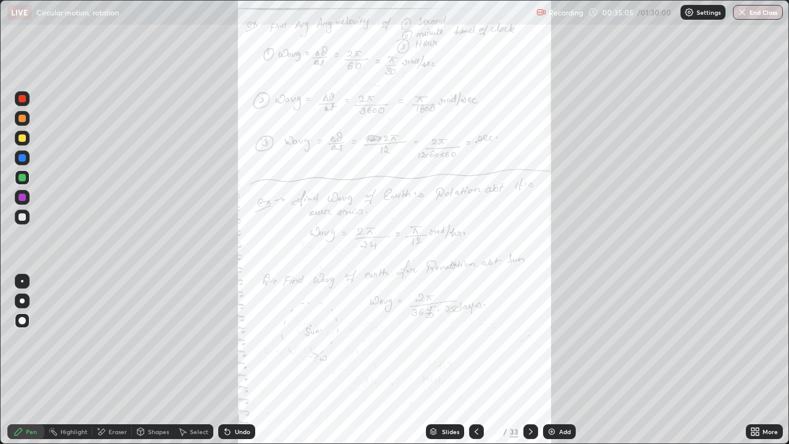
click at [523, 360] on div at bounding box center [530, 431] width 15 height 25
click at [524, 360] on div at bounding box center [530, 431] width 15 height 15
click at [526, 360] on div at bounding box center [530, 431] width 15 height 25
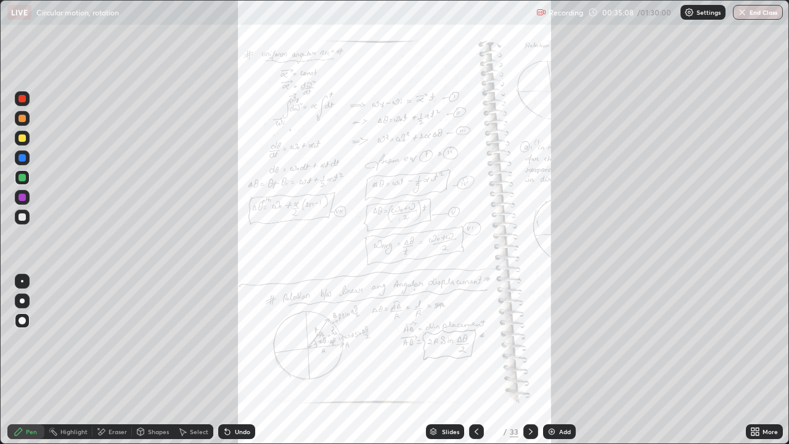
click at [529, 360] on icon at bounding box center [531, 432] width 10 height 10
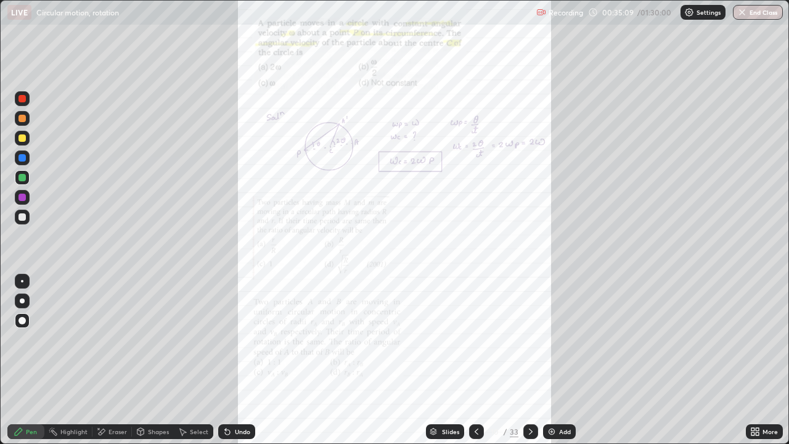
click at [529, 360] on icon at bounding box center [531, 432] width 10 height 10
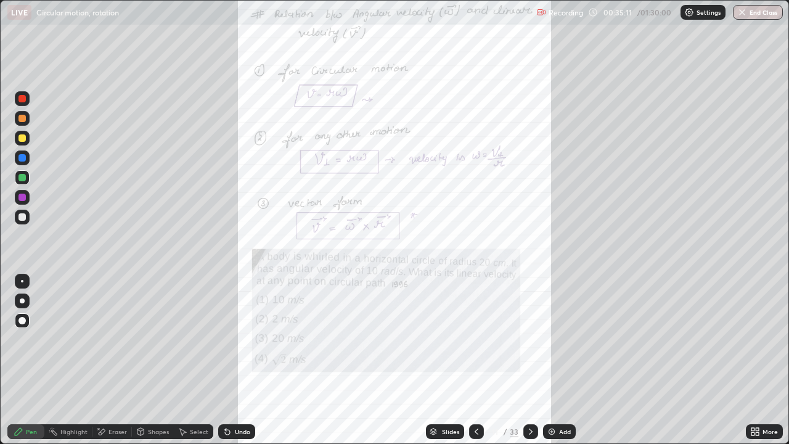
click at [752, 360] on icon at bounding box center [753, 429] width 3 height 3
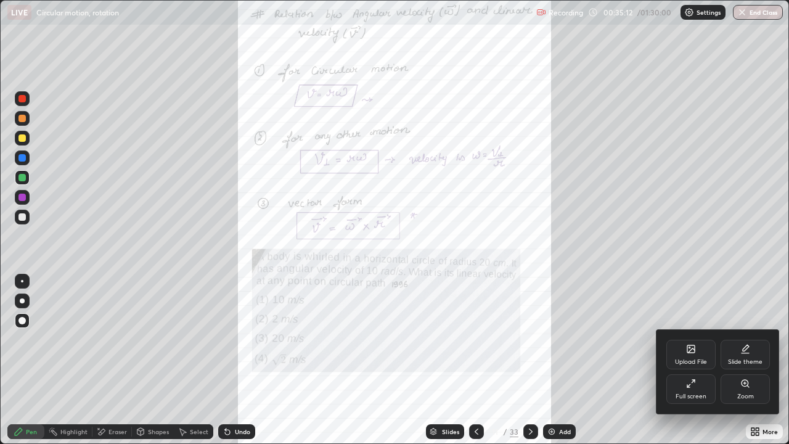
click at [732, 360] on div "Zoom" at bounding box center [745, 389] width 49 height 30
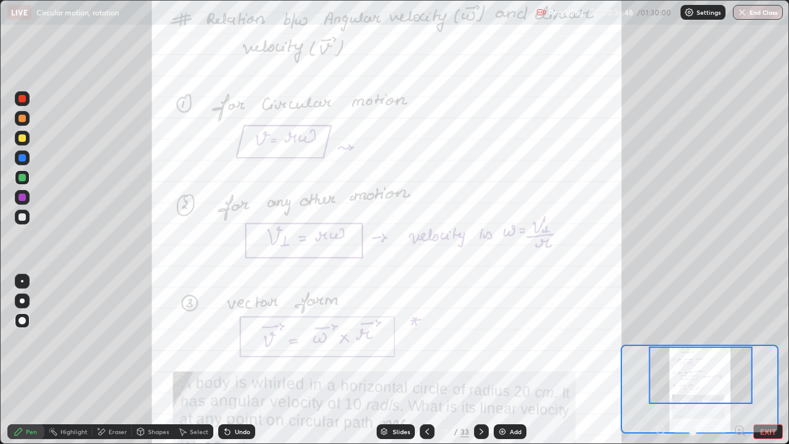
click at [25, 197] on div at bounding box center [21, 197] width 7 height 7
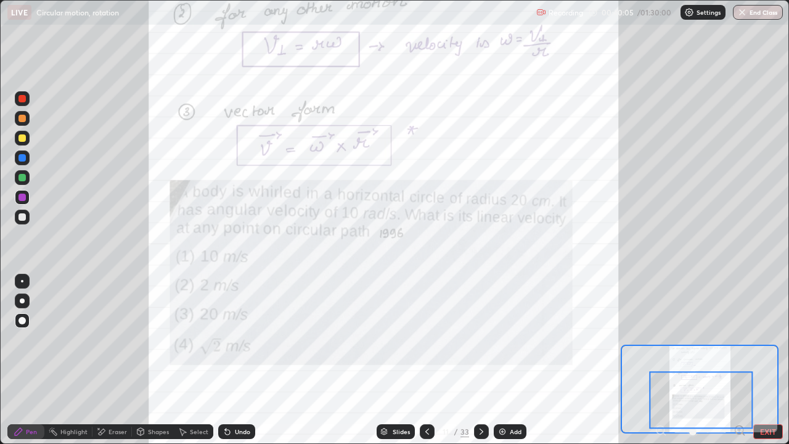
click at [481, 360] on icon at bounding box center [482, 431] width 4 height 6
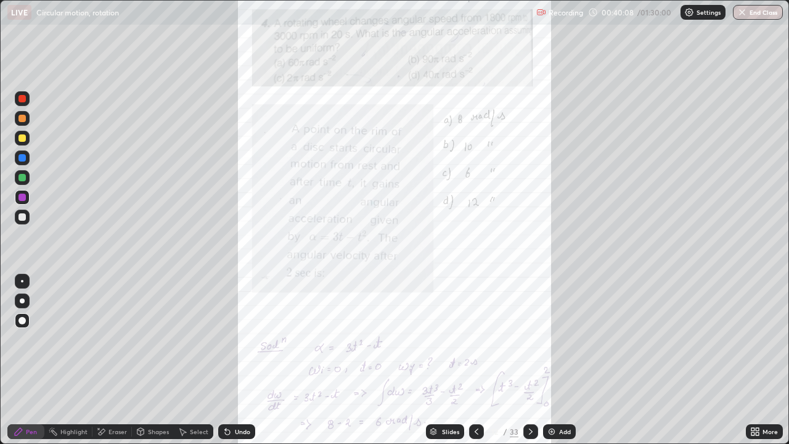
click at [752, 360] on icon at bounding box center [753, 429] width 3 height 3
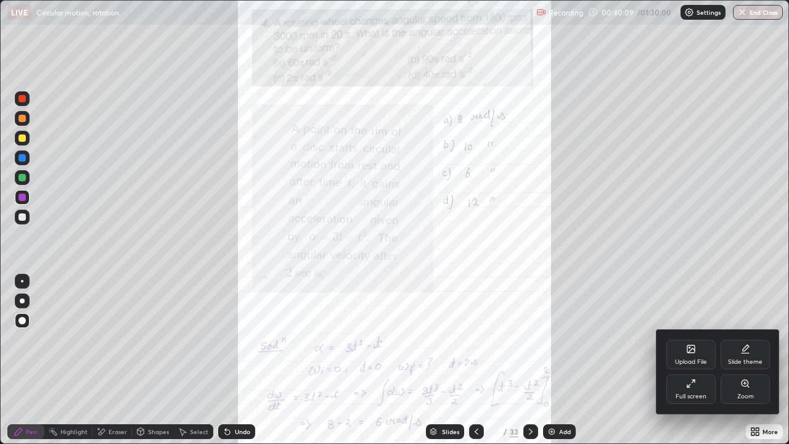
click at [742, 360] on div "Zoom" at bounding box center [745, 396] width 17 height 6
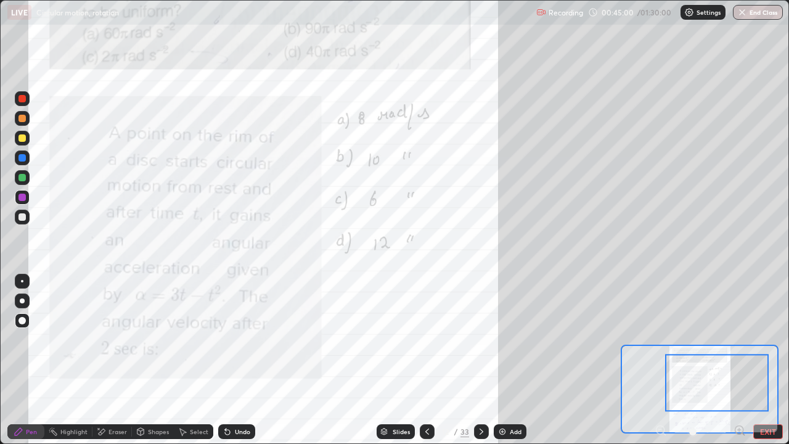
click at [657, 360] on div at bounding box center [700, 431] width 91 height 15
click at [656, 360] on div at bounding box center [700, 431] width 91 height 15
click at [658, 360] on div at bounding box center [700, 431] width 91 height 15
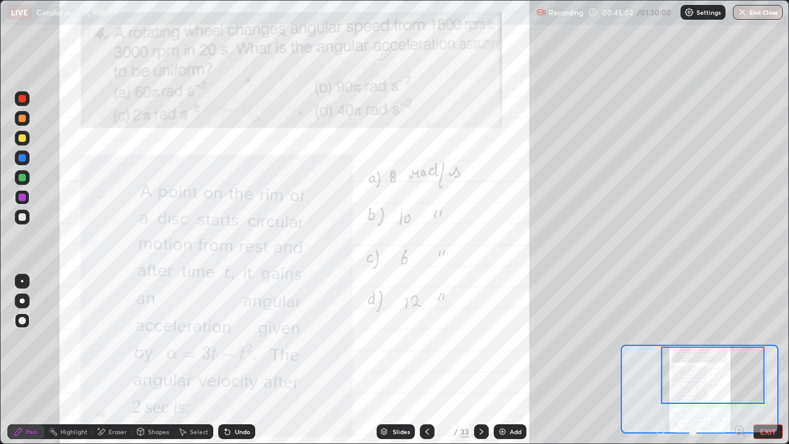
click at [655, 360] on div at bounding box center [700, 431] width 91 height 15
click at [659, 360] on div at bounding box center [700, 431] width 91 height 15
click at [661, 360] on div at bounding box center [700, 431] width 91 height 15
click at [756, 360] on button "EXIT" at bounding box center [768, 431] width 30 height 15
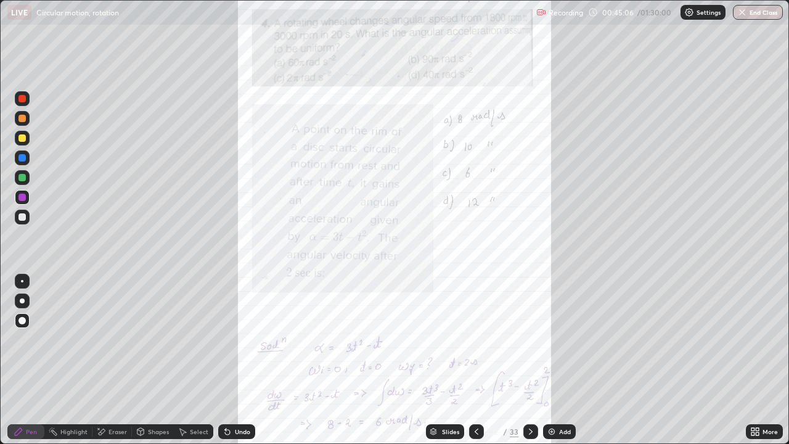
click at [24, 179] on div at bounding box center [21, 177] width 7 height 7
click at [22, 281] on div at bounding box center [22, 281] width 2 height 2
click at [531, 360] on icon at bounding box center [531, 432] width 10 height 10
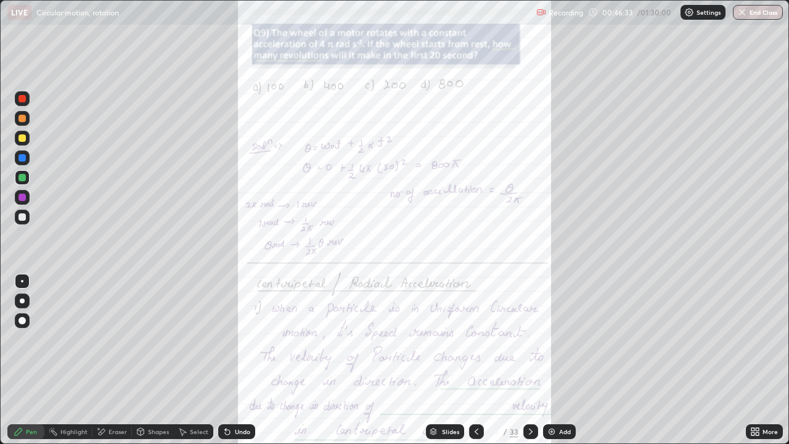
click at [755, 360] on icon at bounding box center [755, 432] width 10 height 10
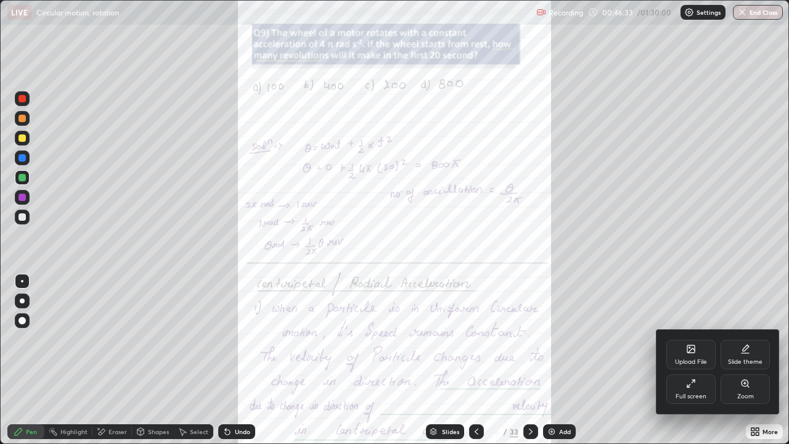
click at [737, 360] on div "Zoom" at bounding box center [745, 396] width 17 height 6
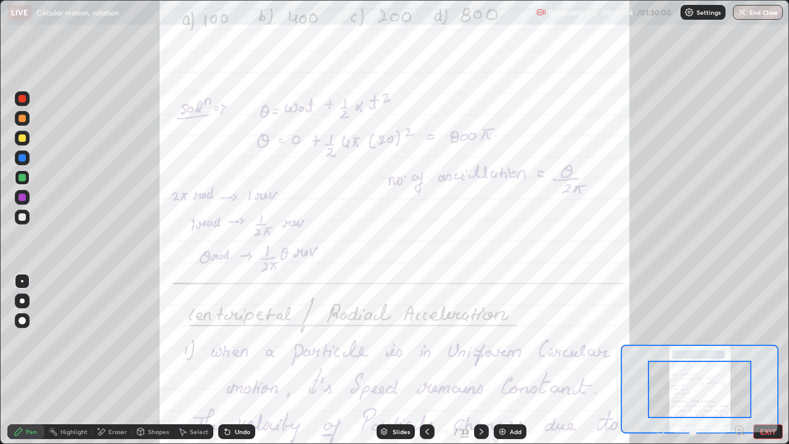
click at [739, 360] on icon at bounding box center [739, 429] width 0 height 3
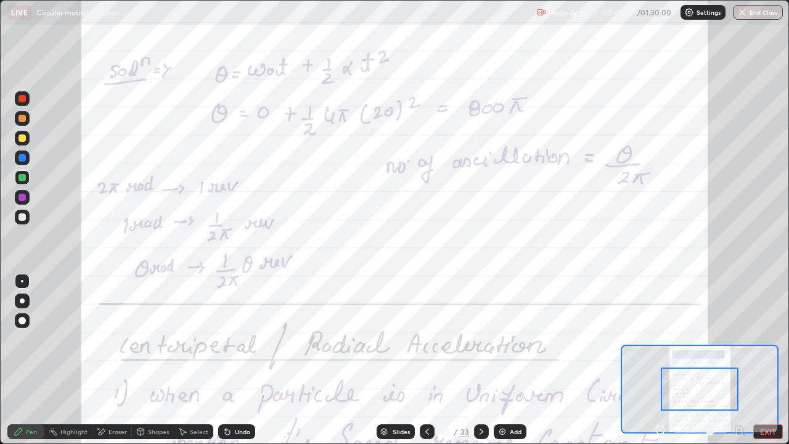
click at [739, 360] on icon at bounding box center [739, 430] width 3 height 0
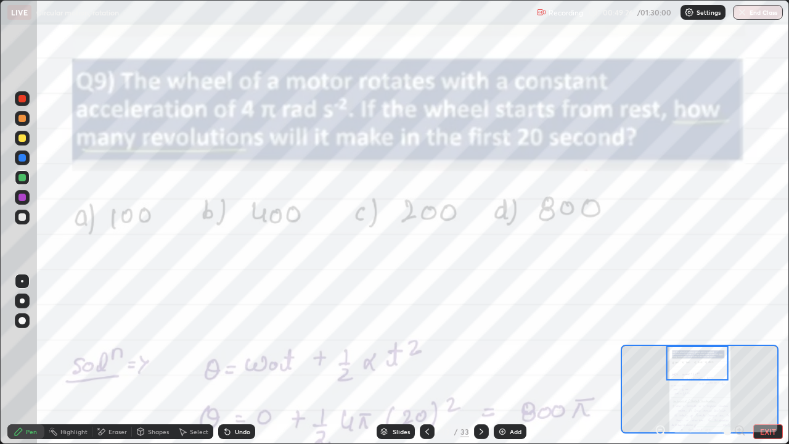
click at [660, 360] on icon at bounding box center [660, 430] width 3 height 0
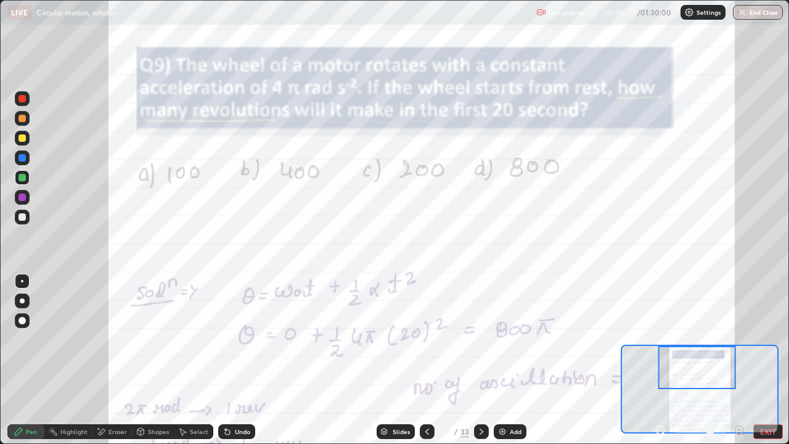
click at [661, 360] on icon at bounding box center [661, 430] width 12 height 12
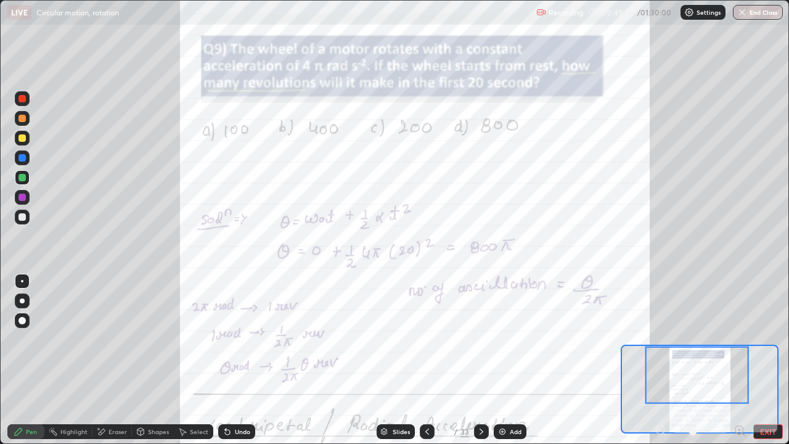
click at [25, 219] on div at bounding box center [21, 216] width 7 height 7
click at [22, 139] on div at bounding box center [21, 137] width 7 height 7
click at [25, 98] on div at bounding box center [21, 98] width 7 height 7
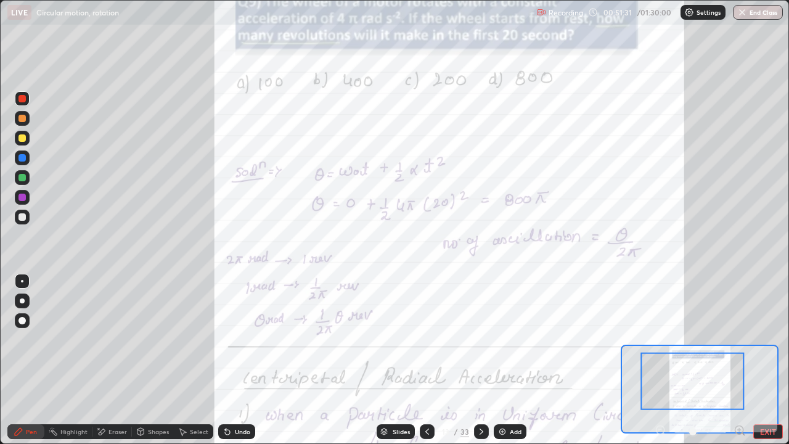
click at [741, 360] on icon at bounding box center [740, 430] width 12 height 12
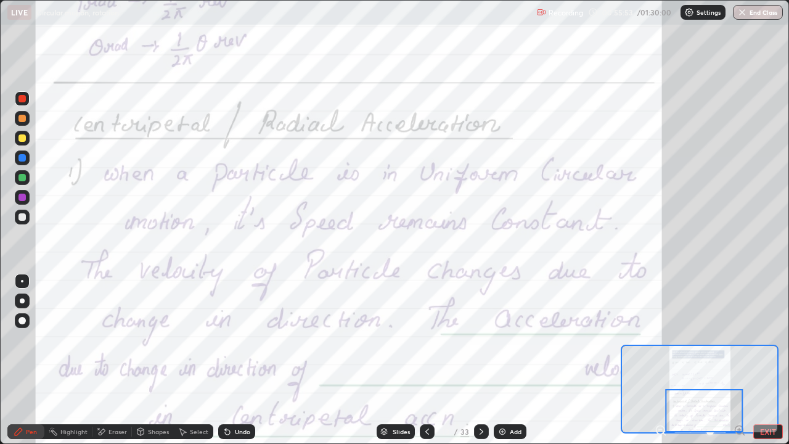
click at [660, 360] on icon at bounding box center [661, 430] width 12 height 12
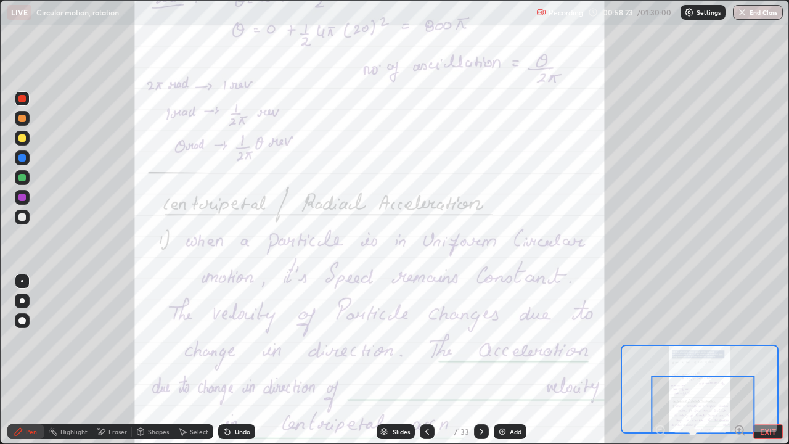
click at [480, 360] on icon at bounding box center [482, 431] width 4 height 6
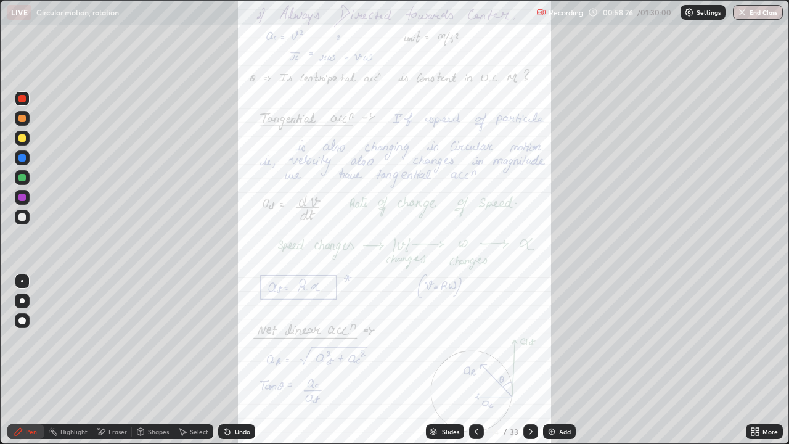
click at [752, 360] on icon at bounding box center [753, 433] width 3 height 3
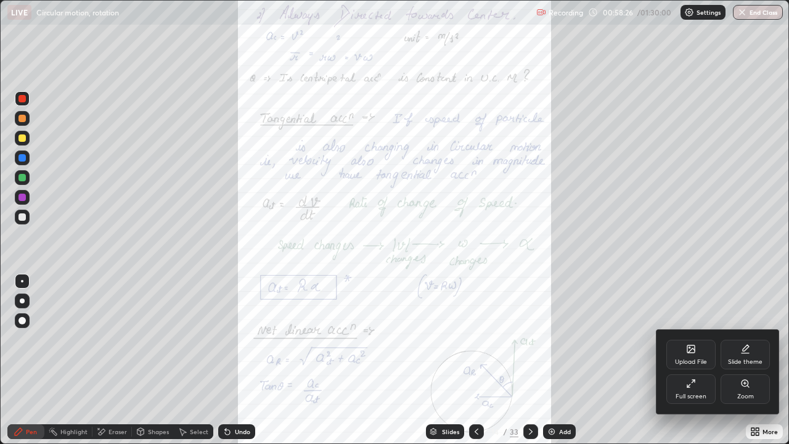
click at [734, 360] on div "Zoom" at bounding box center [745, 389] width 49 height 30
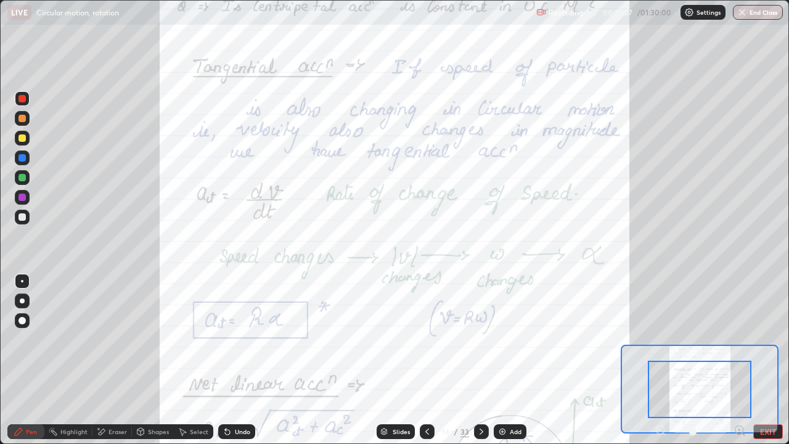
click at [739, 360] on icon at bounding box center [739, 430] width 3 height 0
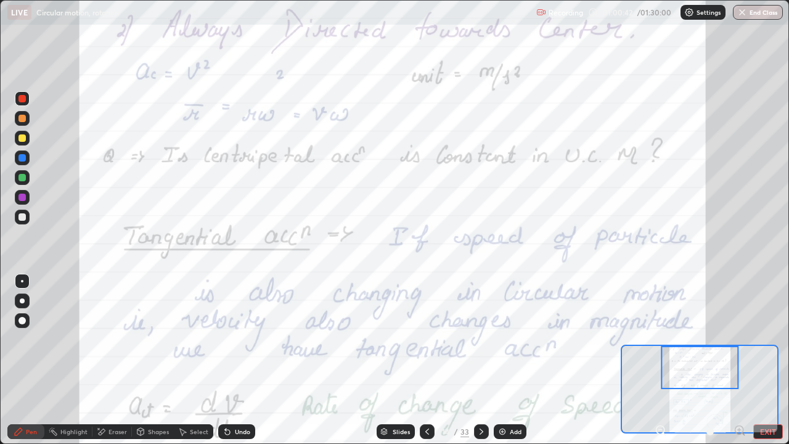
click at [660, 360] on icon at bounding box center [660, 430] width 3 height 0
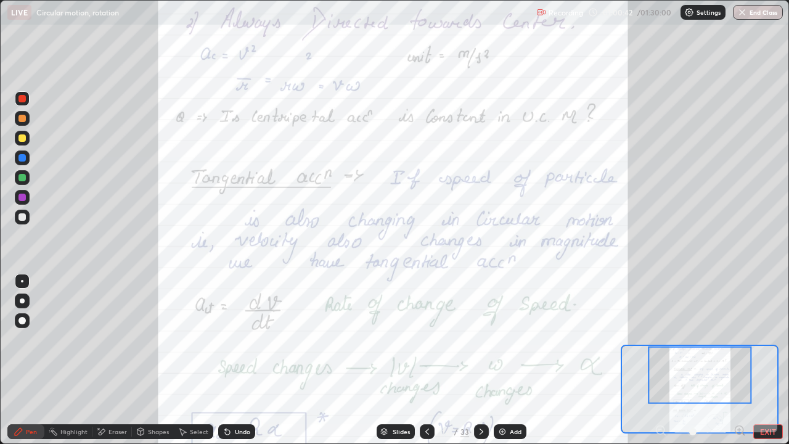
click at [660, 360] on div at bounding box center [700, 431] width 91 height 15
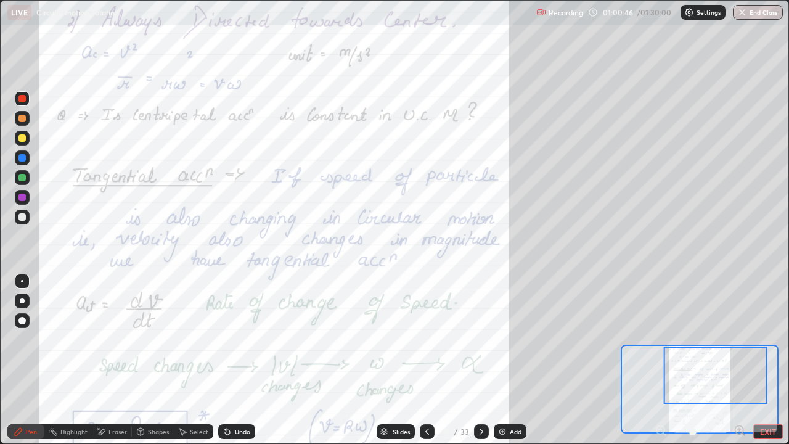
click at [152, 360] on div "Shapes" at bounding box center [158, 431] width 21 height 6
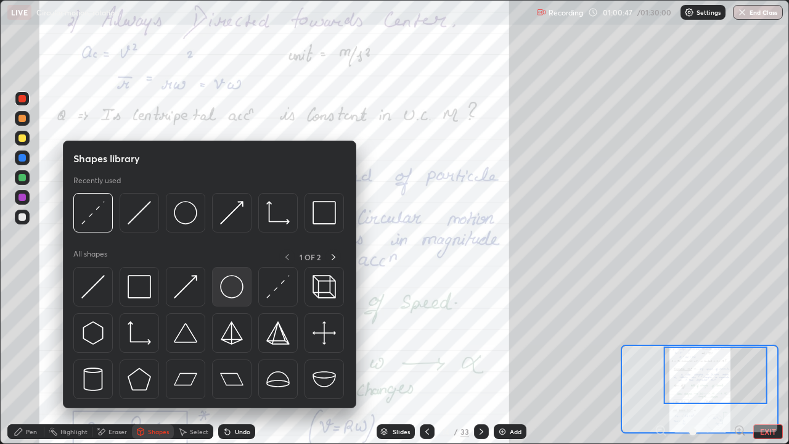
click at [221, 290] on img at bounding box center [231, 286] width 23 height 23
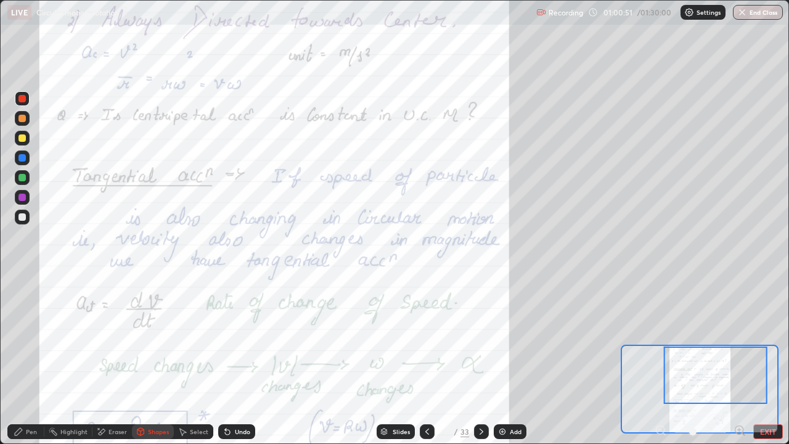
click at [23, 199] on div at bounding box center [21, 197] width 7 height 7
click at [151, 360] on div "Shapes" at bounding box center [158, 431] width 21 height 6
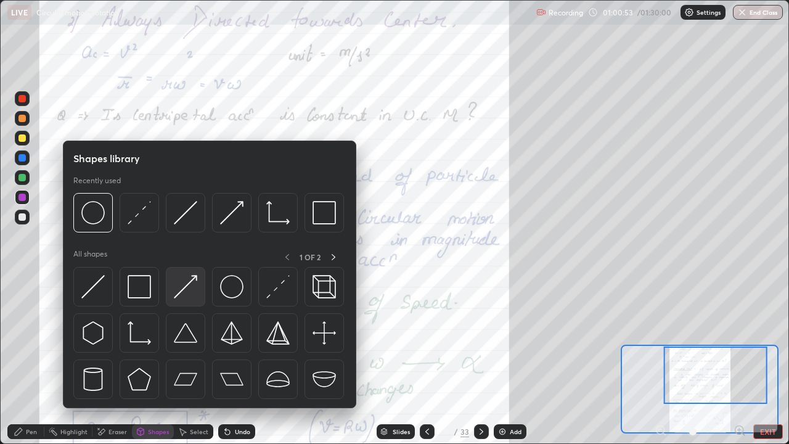
click at [184, 295] on img at bounding box center [185, 286] width 23 height 23
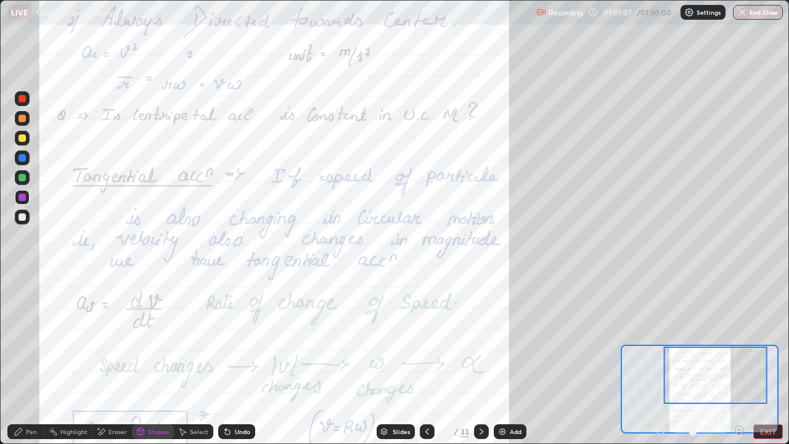
click at [30, 360] on div "Pen" at bounding box center [31, 431] width 11 height 6
click at [24, 219] on div at bounding box center [21, 216] width 7 height 7
click at [151, 360] on div "Shapes" at bounding box center [158, 431] width 21 height 6
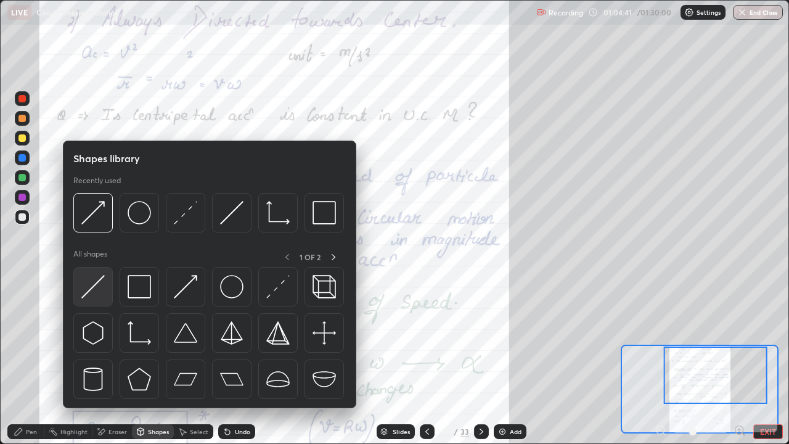
click at [100, 289] on img at bounding box center [92, 286] width 23 height 23
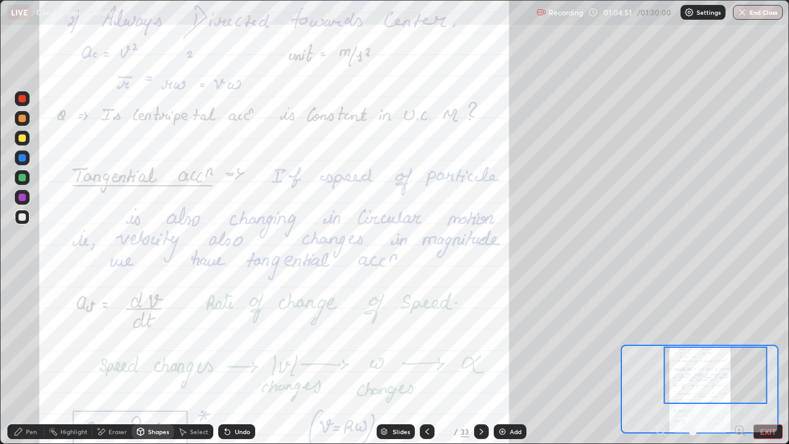
click at [25, 360] on div "Pen" at bounding box center [25, 431] width 37 height 15
click at [157, 360] on div "Shapes" at bounding box center [158, 431] width 21 height 6
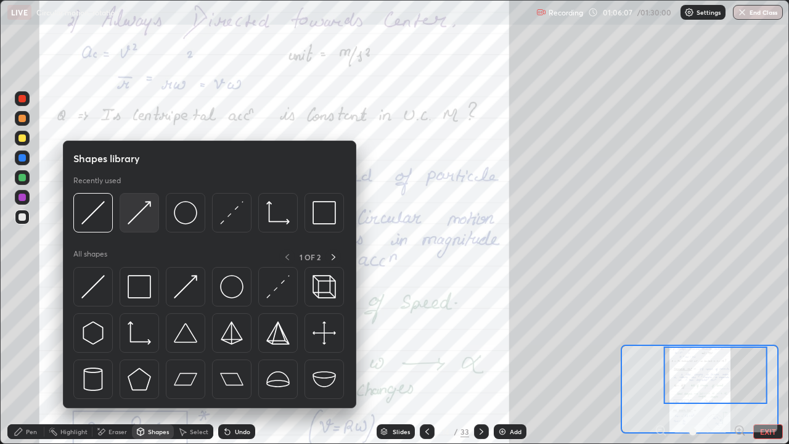
click at [147, 219] on img at bounding box center [139, 212] width 23 height 23
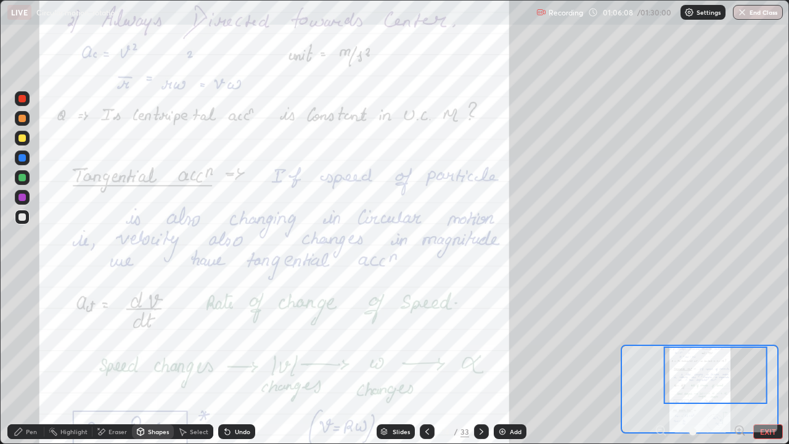
click at [28, 140] on div at bounding box center [22, 138] width 15 height 15
click at [25, 360] on div "Pen" at bounding box center [25, 431] width 37 height 15
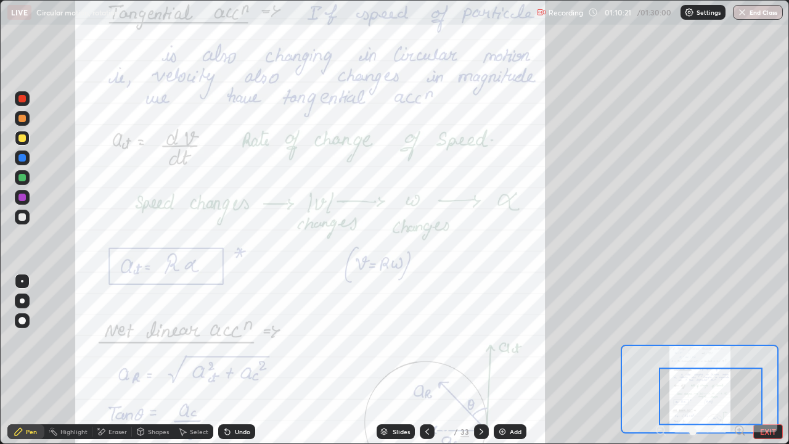
click at [23, 202] on div at bounding box center [22, 197] width 15 height 15
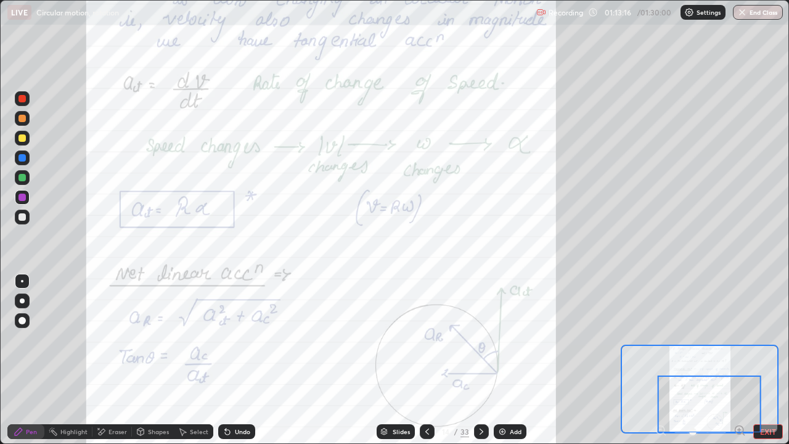
click at [21, 217] on div at bounding box center [21, 216] width 7 height 7
click at [24, 176] on div at bounding box center [21, 177] width 7 height 7
click at [485, 360] on div at bounding box center [481, 431] width 15 height 15
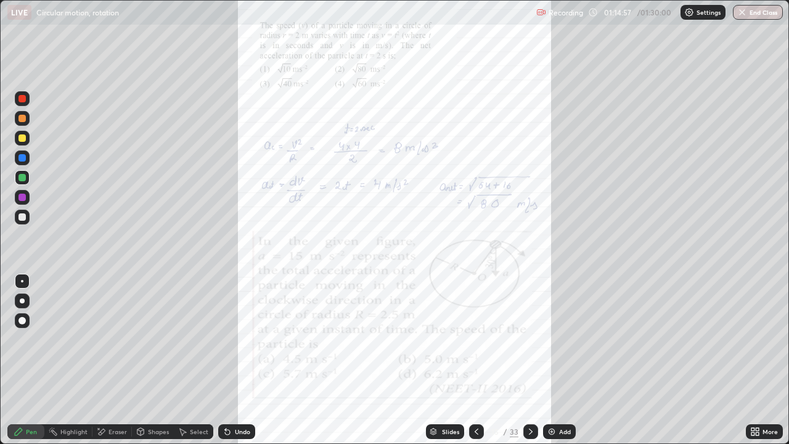
click at [753, 360] on icon at bounding box center [753, 433] width 3 height 3
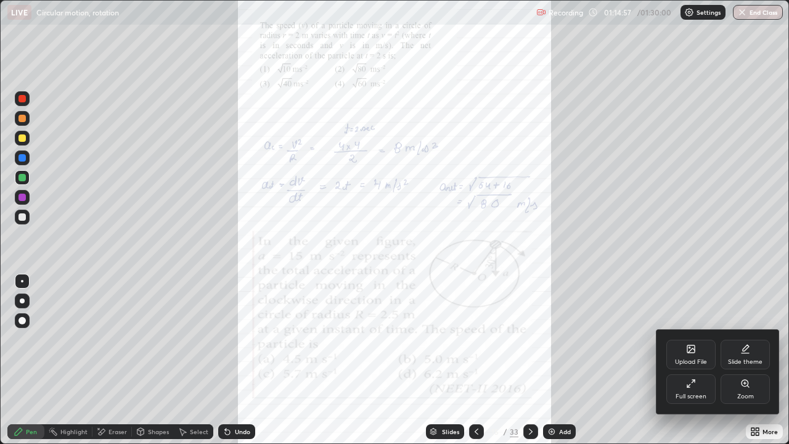
click at [739, 360] on div "Zoom" at bounding box center [745, 396] width 17 height 6
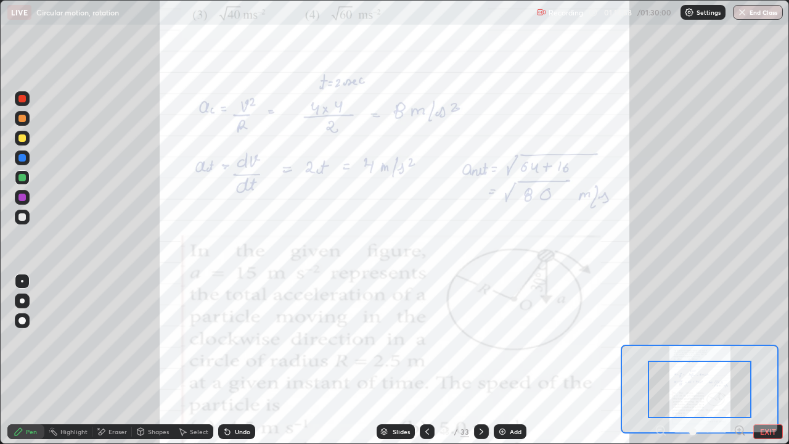
click at [739, 360] on icon at bounding box center [739, 430] width 3 height 0
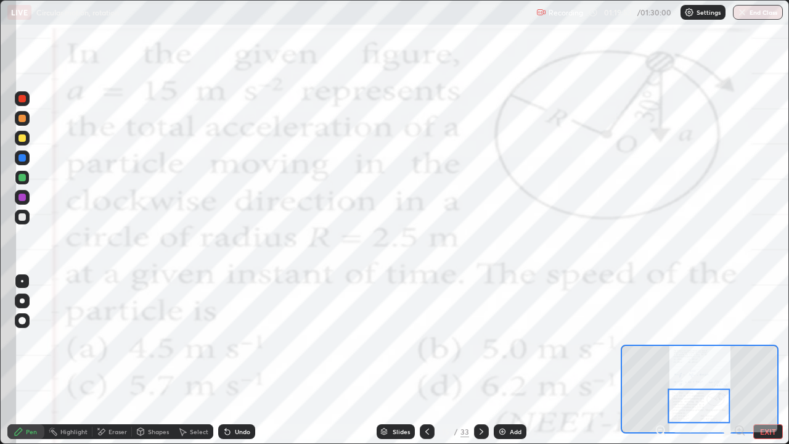
click at [661, 360] on icon at bounding box center [661, 430] width 12 height 12
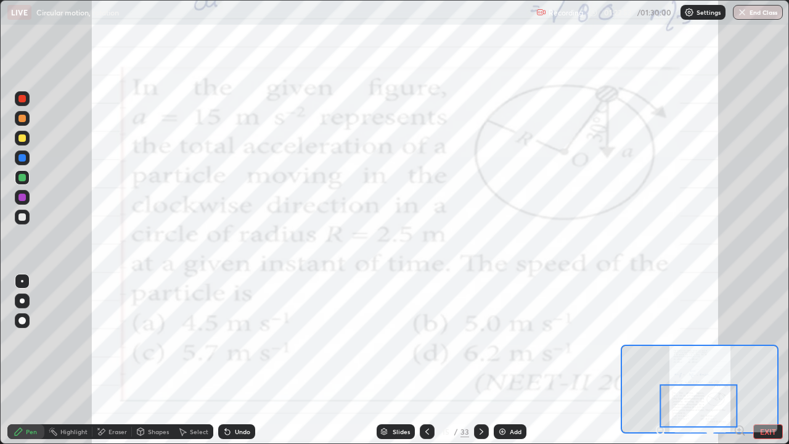
click at [24, 198] on div at bounding box center [21, 197] width 7 height 7
click at [152, 360] on div "Shapes" at bounding box center [158, 431] width 21 height 6
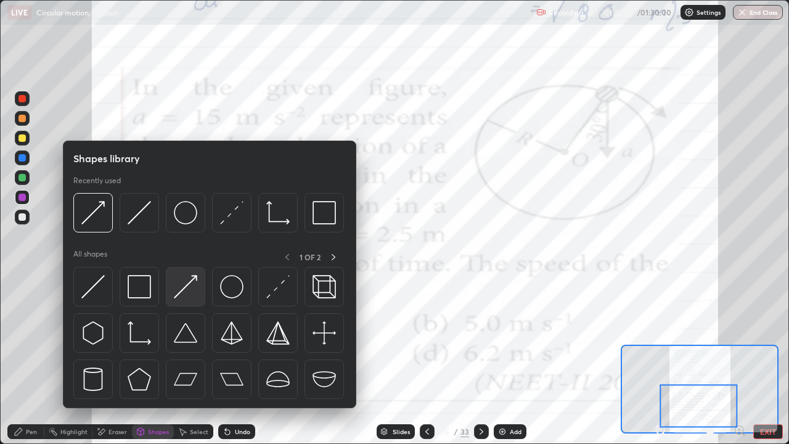
click at [190, 290] on img at bounding box center [185, 286] width 23 height 23
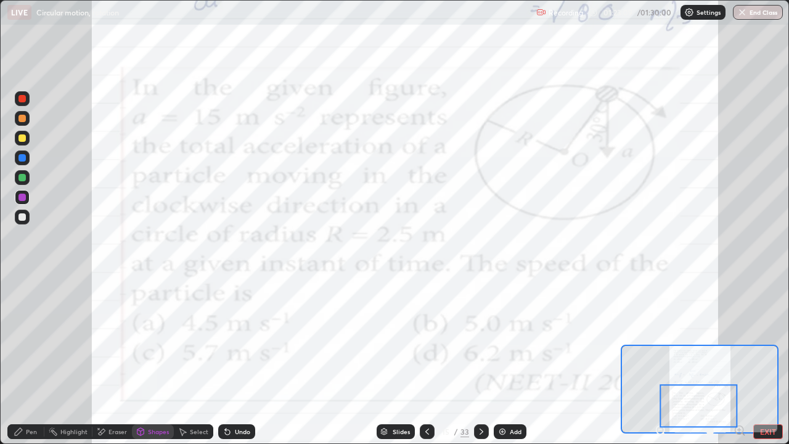
click at [31, 360] on div "Pen" at bounding box center [31, 431] width 11 height 6
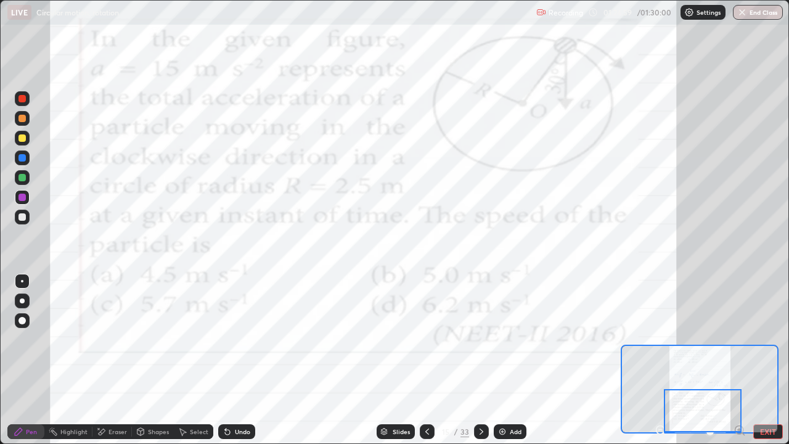
click at [480, 360] on icon at bounding box center [482, 431] width 4 height 6
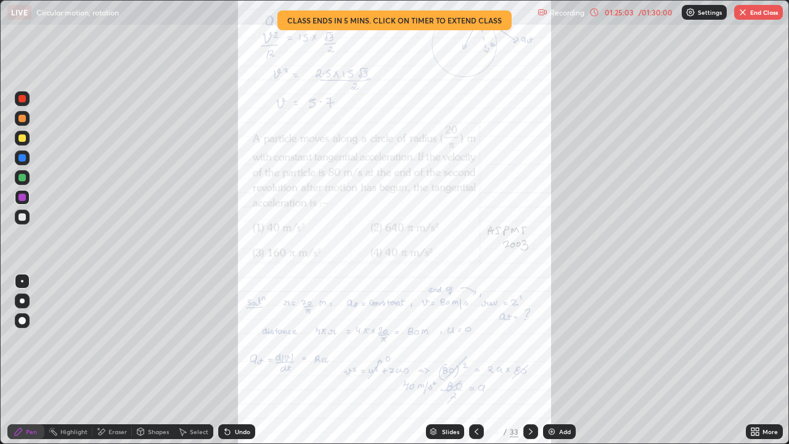
click at [753, 360] on icon at bounding box center [753, 433] width 3 height 3
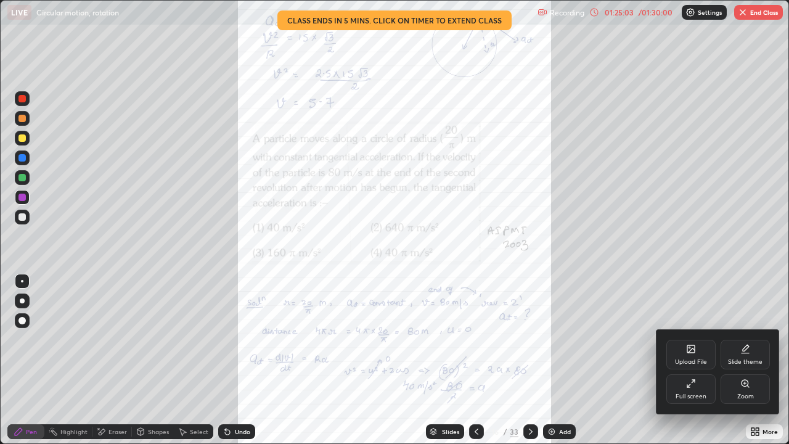
click at [737, 360] on div "Zoom" at bounding box center [745, 389] width 49 height 30
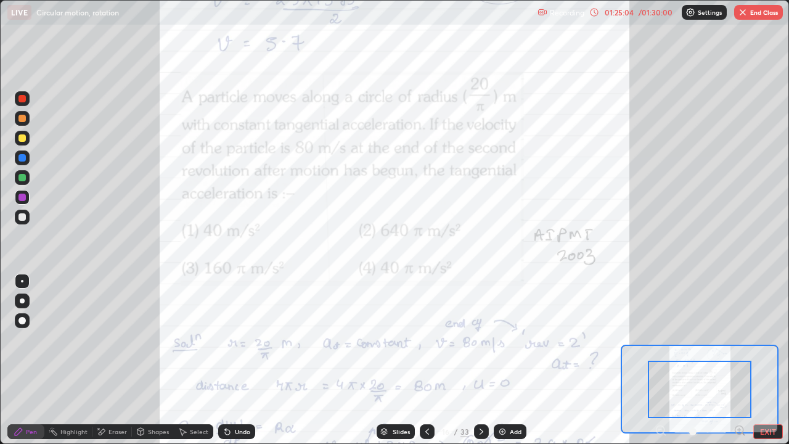
click at [739, 360] on icon at bounding box center [739, 430] width 3 height 0
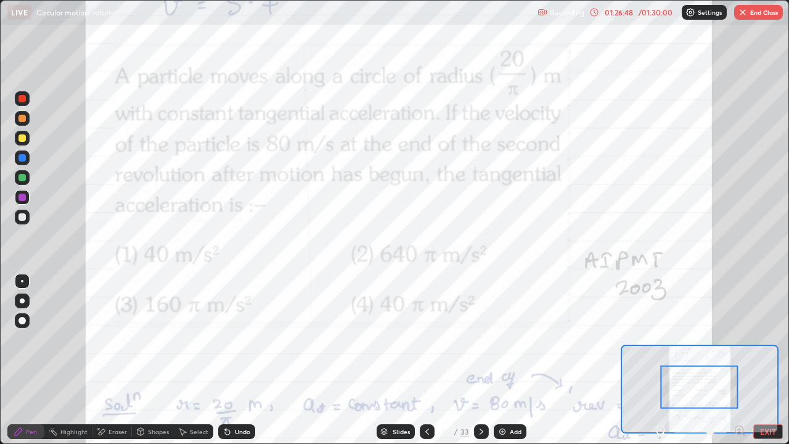
click at [760, 16] on button "End Class" at bounding box center [758, 12] width 49 height 15
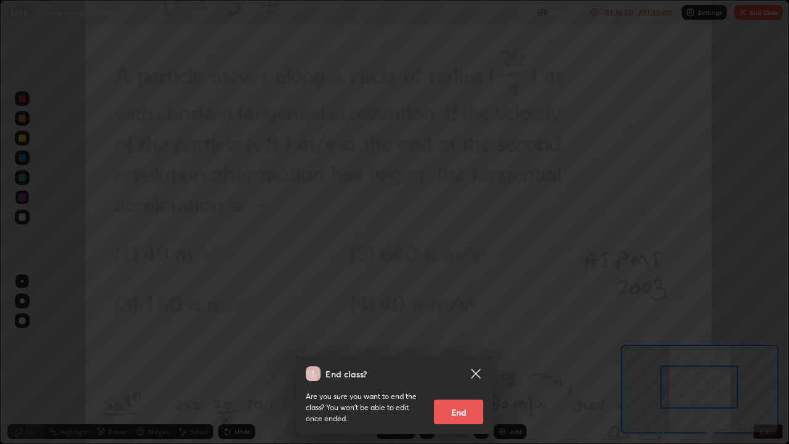
click at [478, 360] on button "End" at bounding box center [458, 412] width 49 height 25
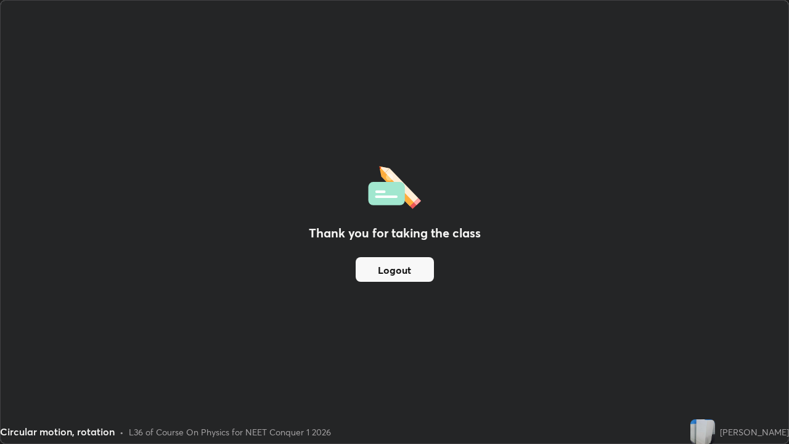
click at [622, 211] on div "Thank you for taking the class Logout" at bounding box center [395, 222] width 788 height 443
click at [417, 270] on button "Logout" at bounding box center [395, 269] width 78 height 25
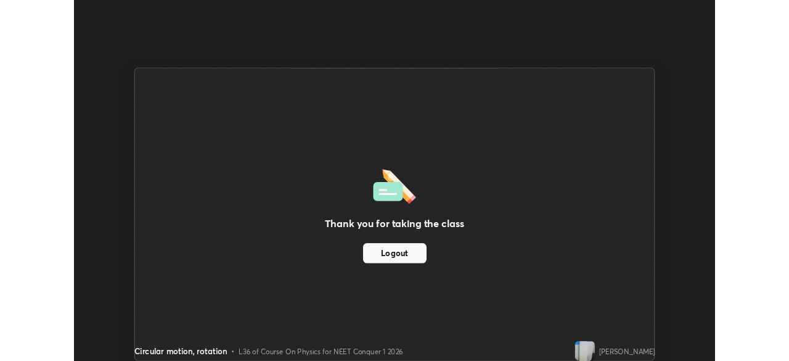
scroll to position [61292, 60863]
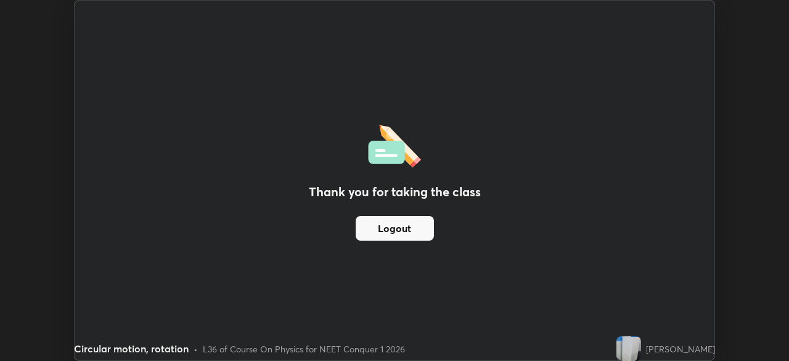
click at [379, 224] on button "Logout" at bounding box center [395, 228] width 78 height 25
